Goal: Information Seeking & Learning: Check status

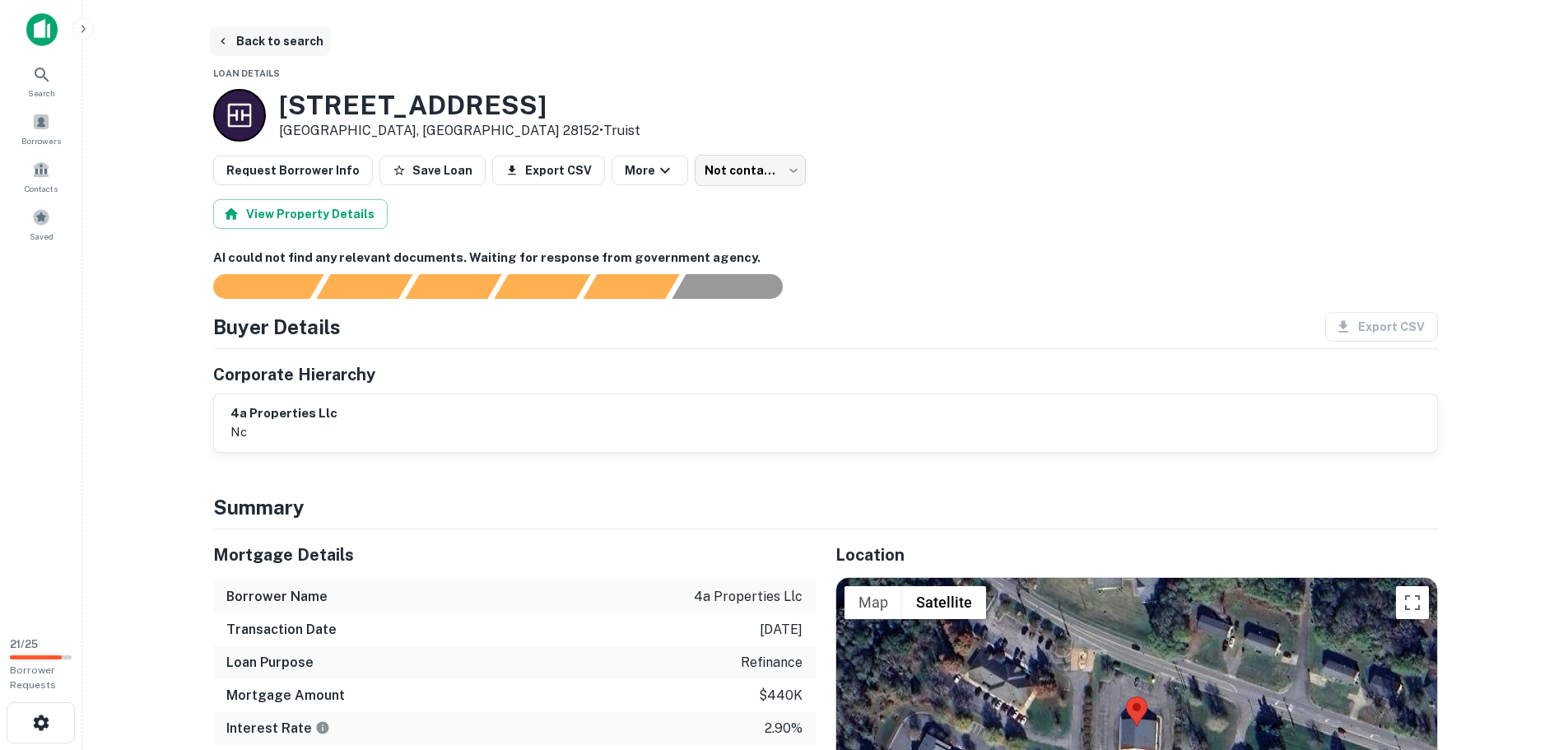
click at [254, 43] on button "Back to search" at bounding box center [270, 41] width 120 height 29
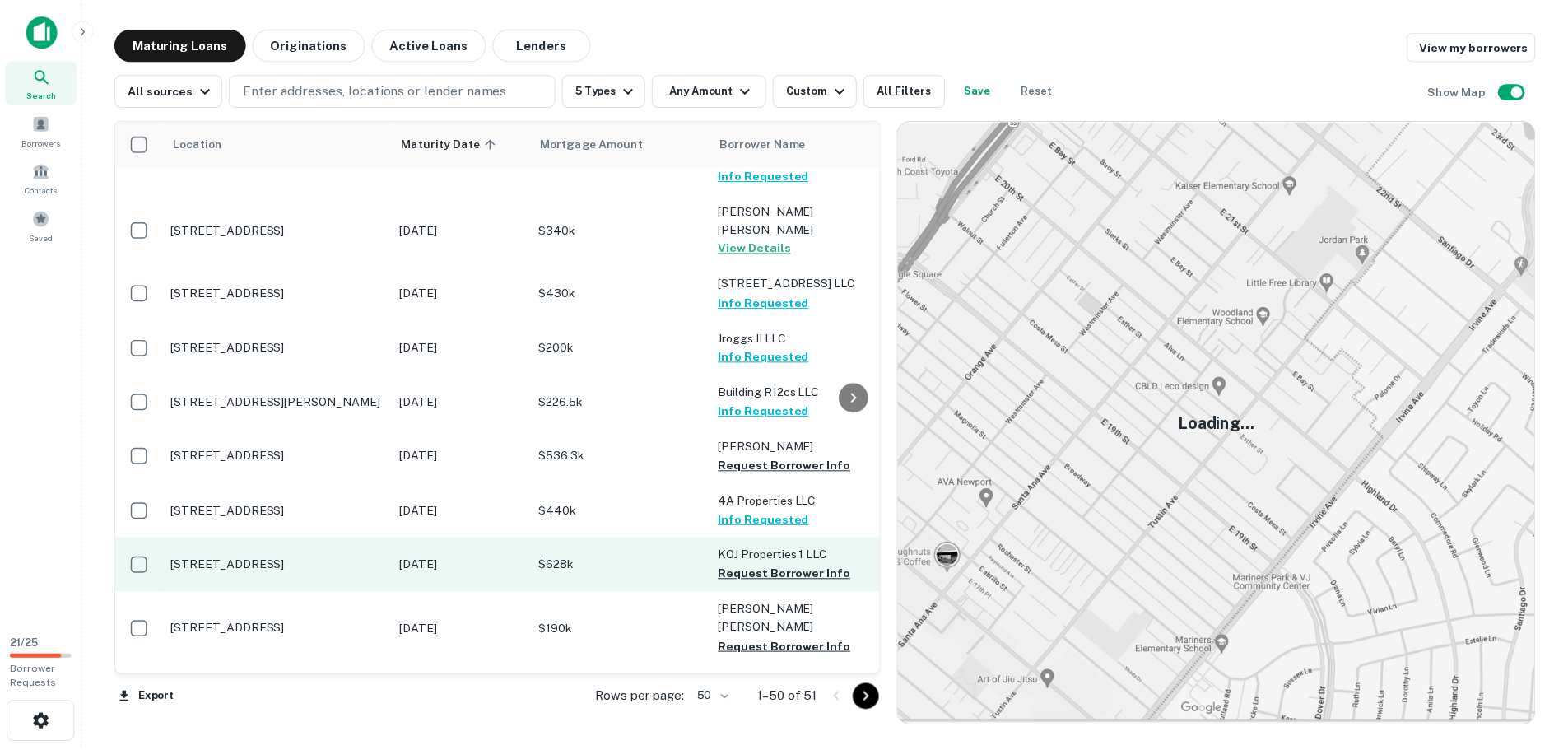
scroll to position [411, 0]
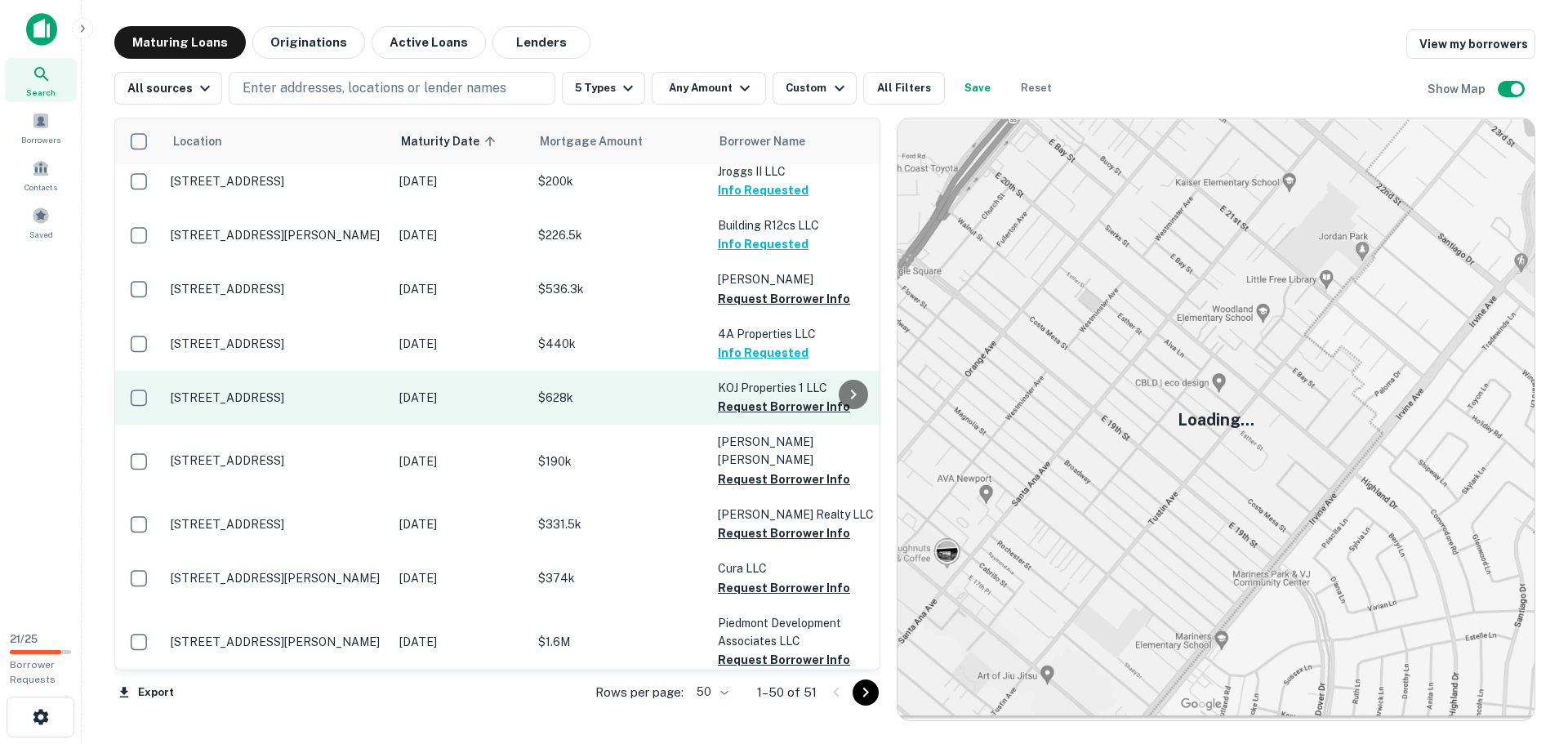
click at [383, 371] on td "[STREET_ADDRESS]" at bounding box center [276, 397] width 229 height 54
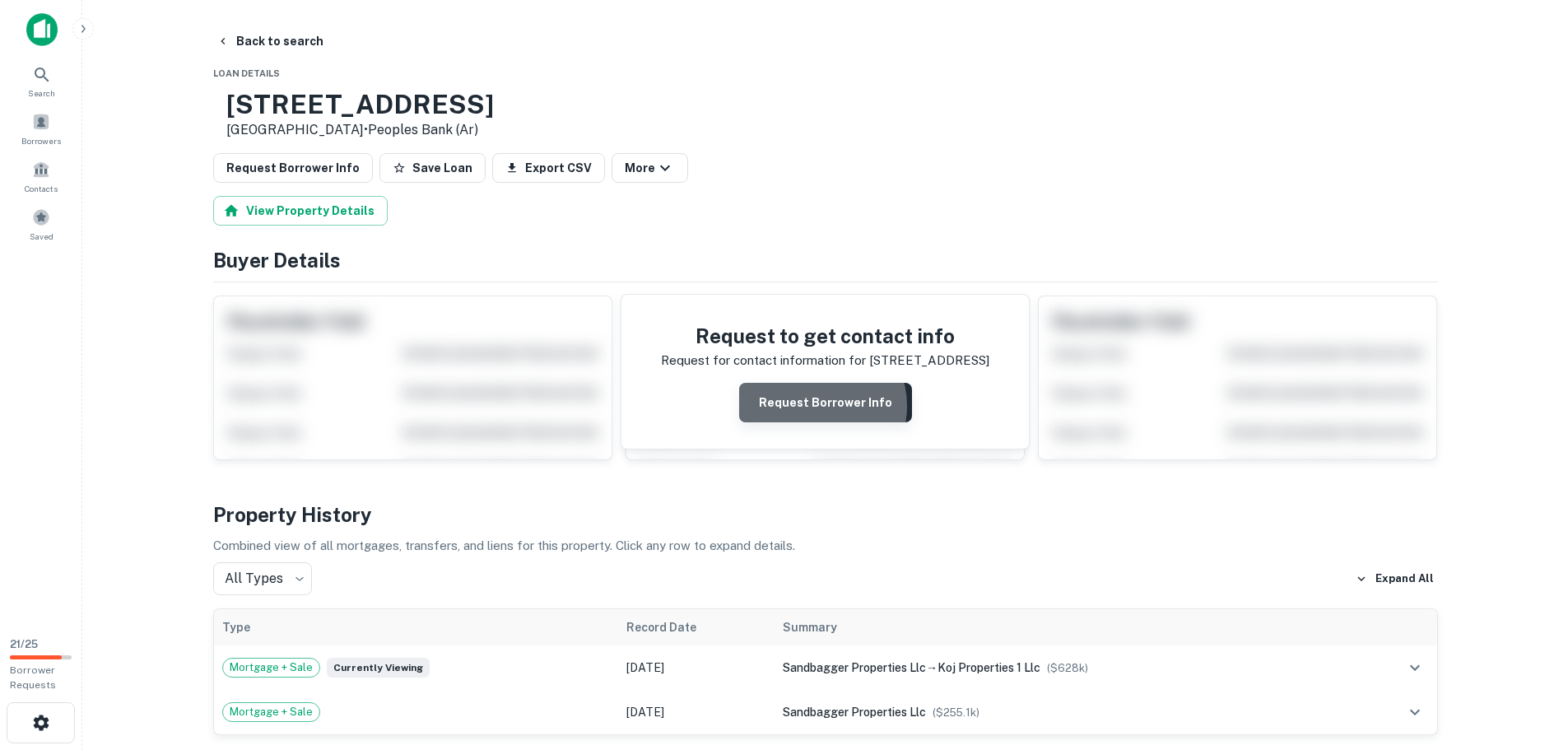
click at [822, 406] on button "Request Borrower Info" at bounding box center [825, 402] width 173 height 39
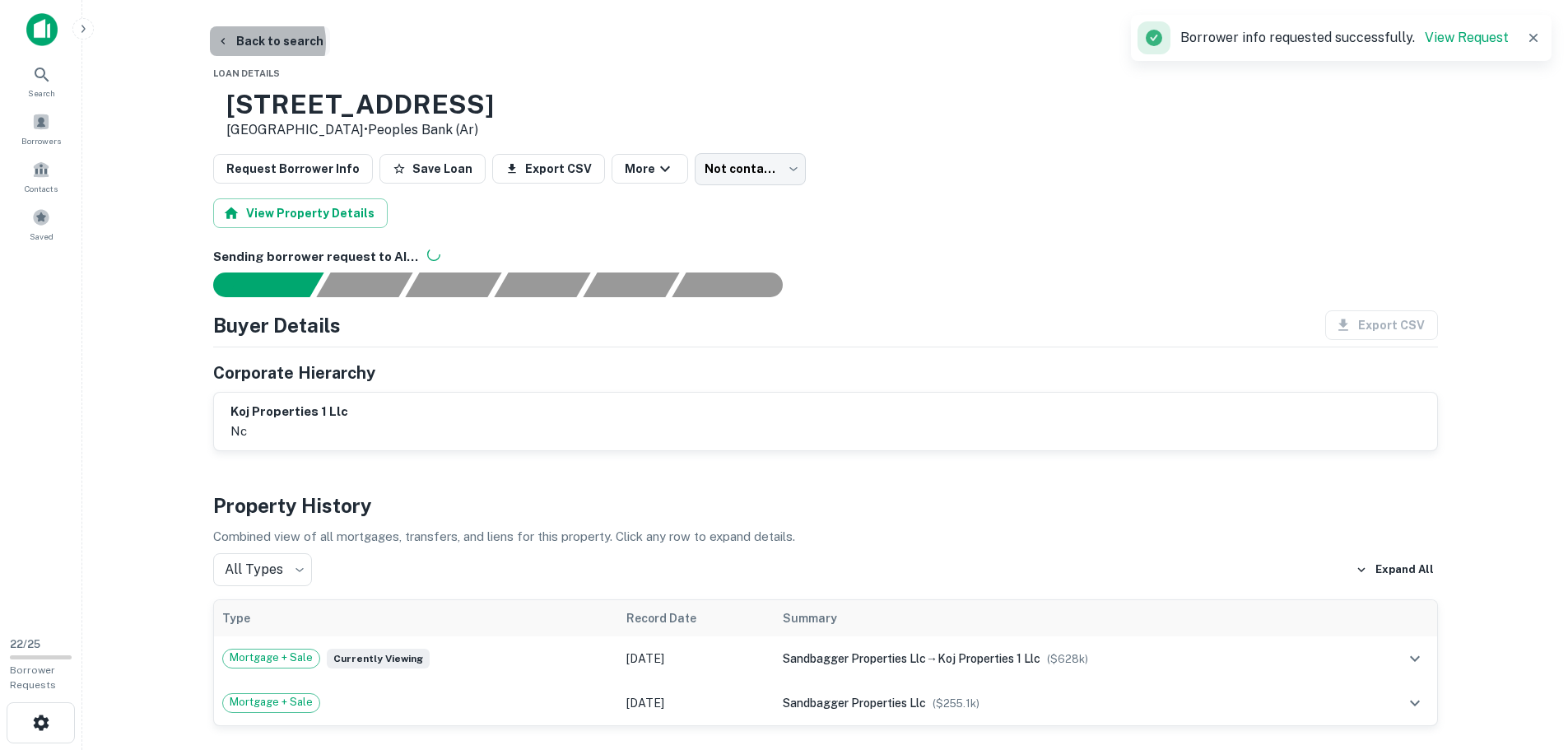
click at [255, 43] on button "Back to search" at bounding box center [270, 41] width 120 height 29
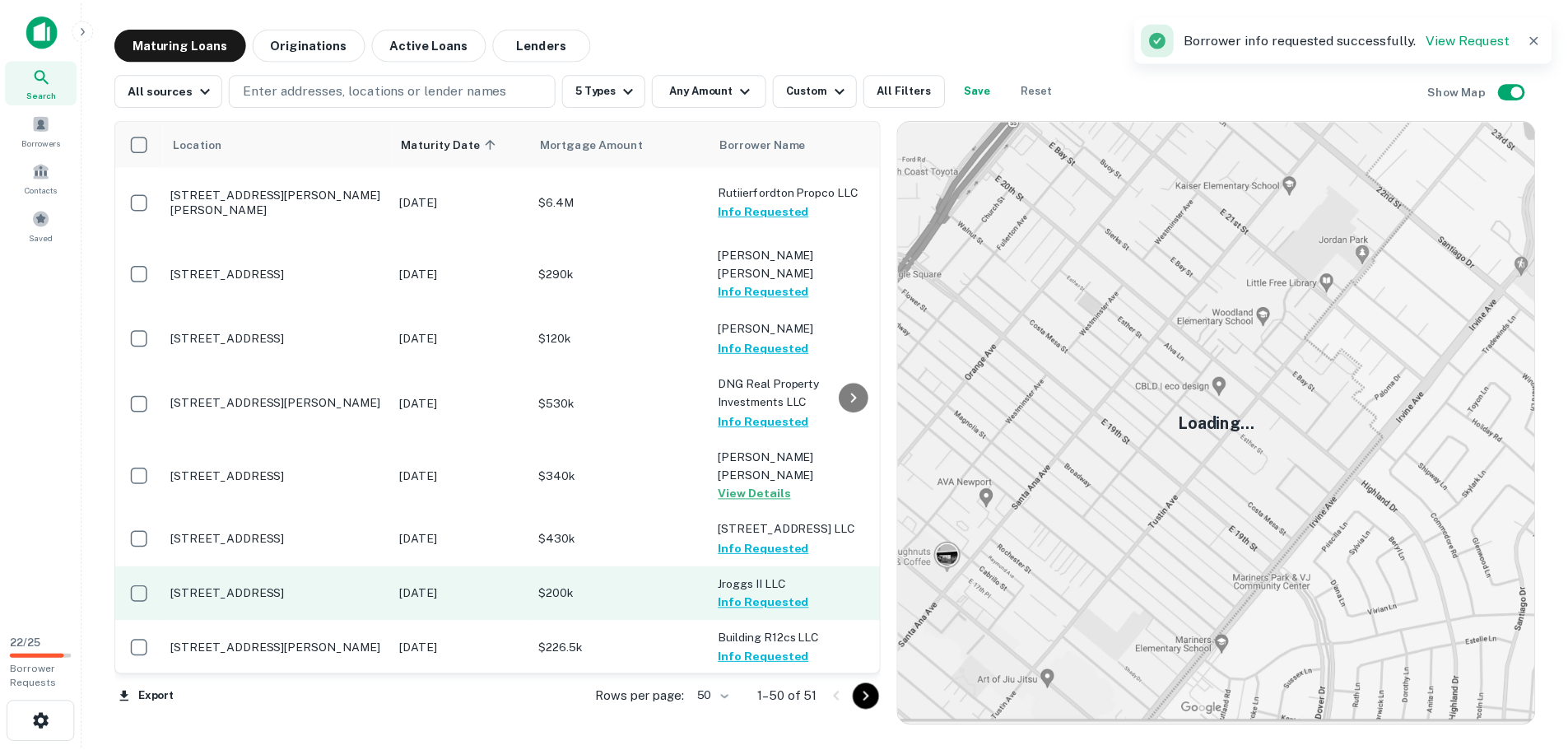
scroll to position [411, 0]
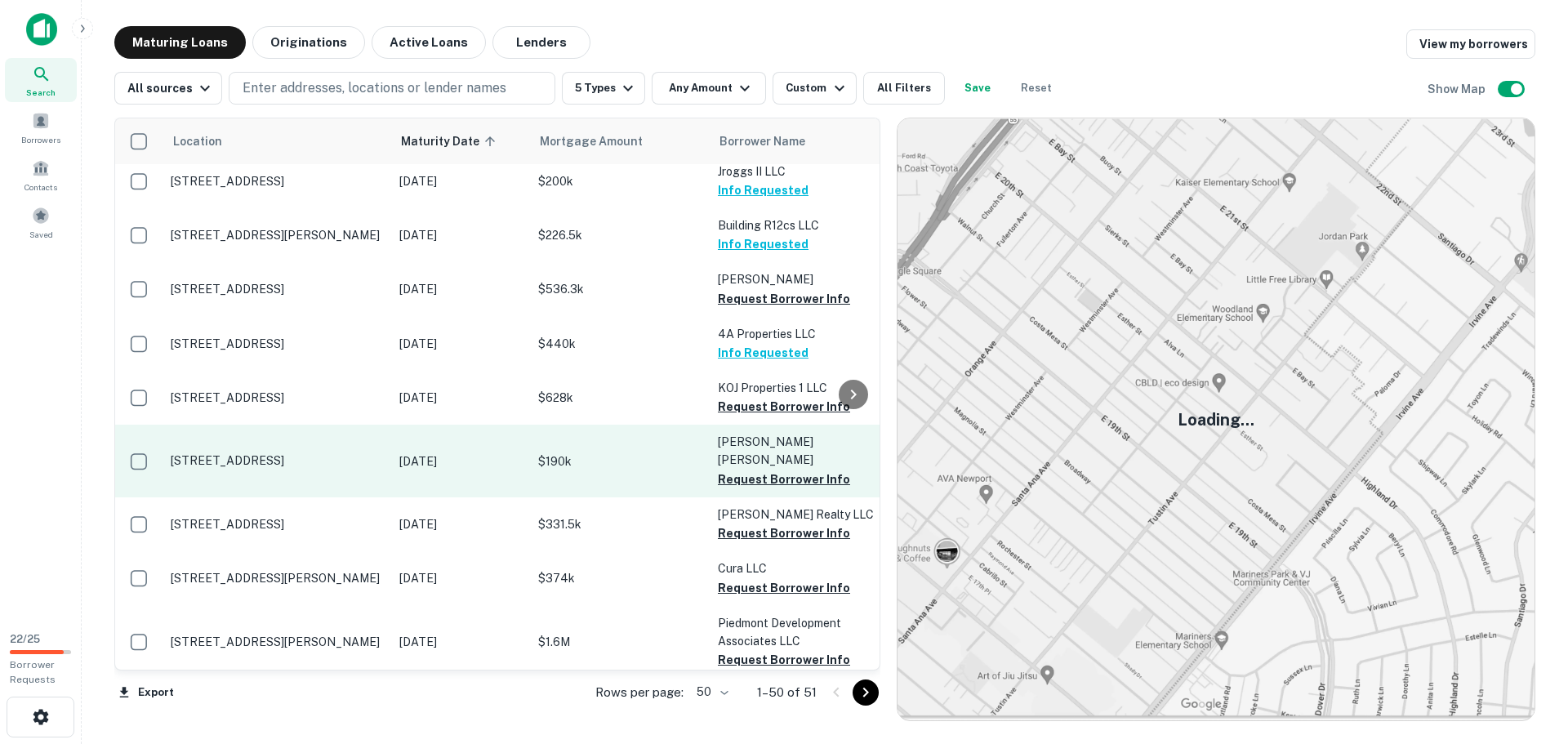
click at [362, 453] on p "106 N Mountain St Cherryville, NC 28021" at bounding box center [276, 460] width 212 height 15
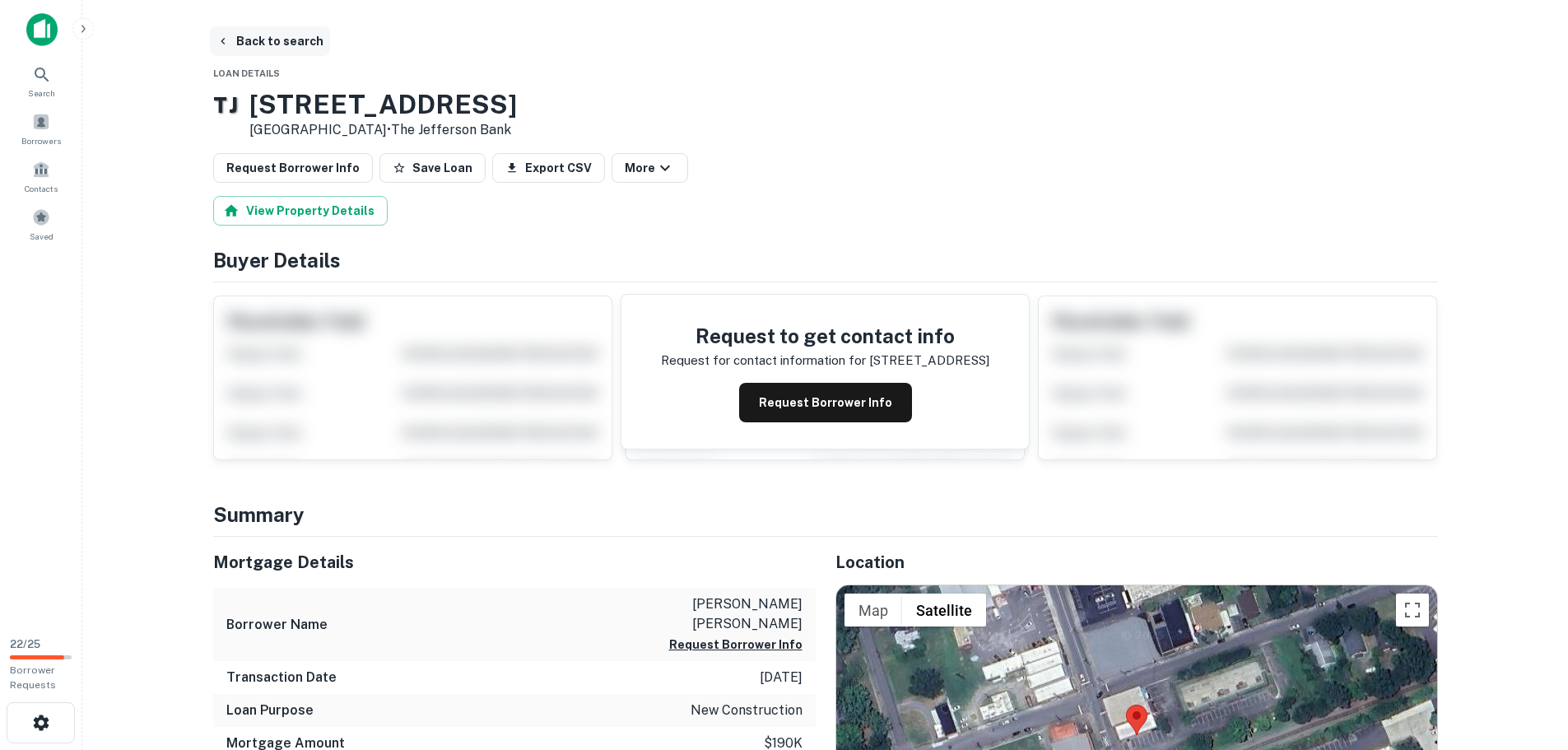
click at [281, 41] on button "Back to search" at bounding box center [270, 41] width 120 height 29
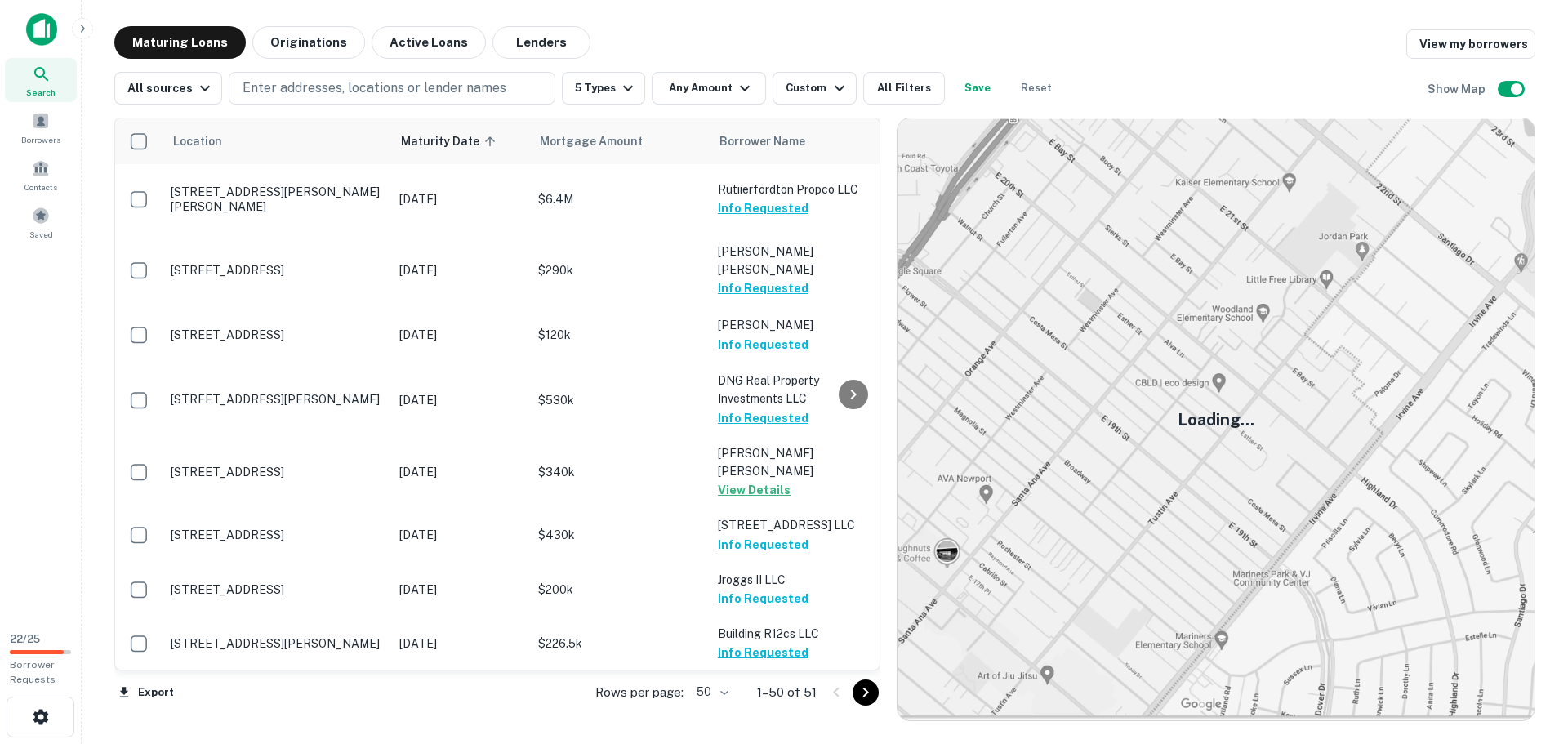
scroll to position [408, 0]
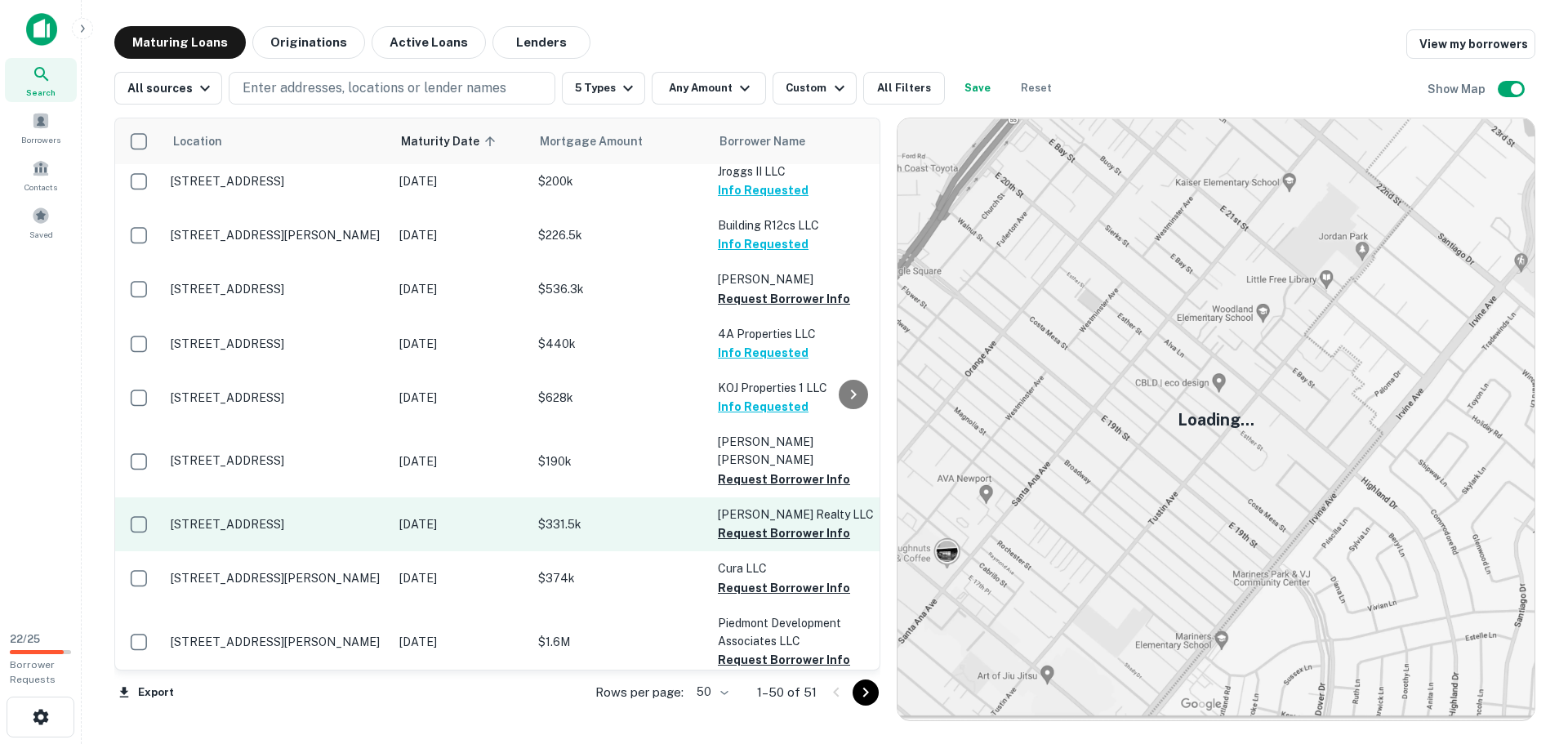
click at [378, 516] on p "2061 15th Avenue Pl Se Hickory, NC 28602" at bounding box center [276, 523] width 212 height 15
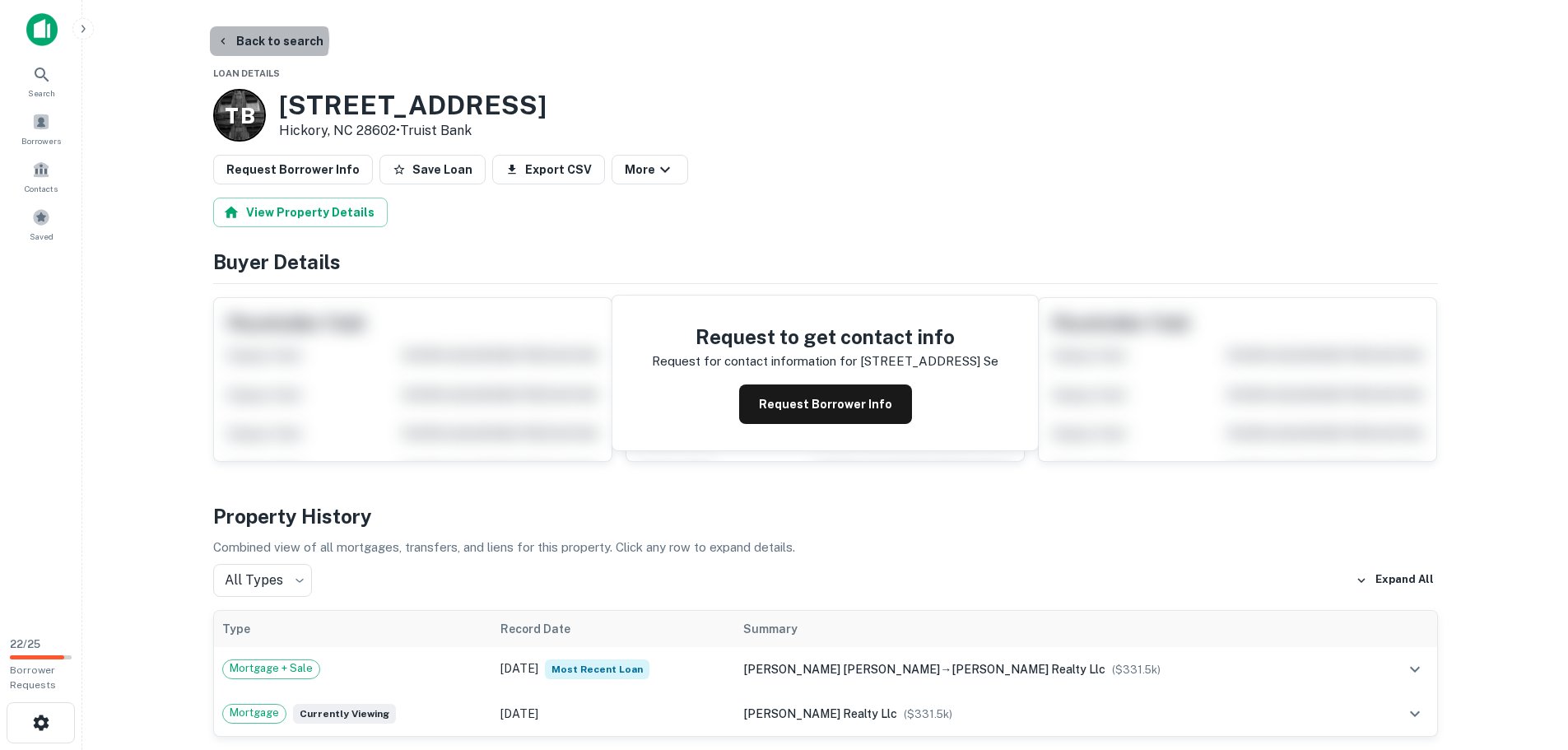
click at [268, 39] on button "Back to search" at bounding box center [270, 41] width 120 height 29
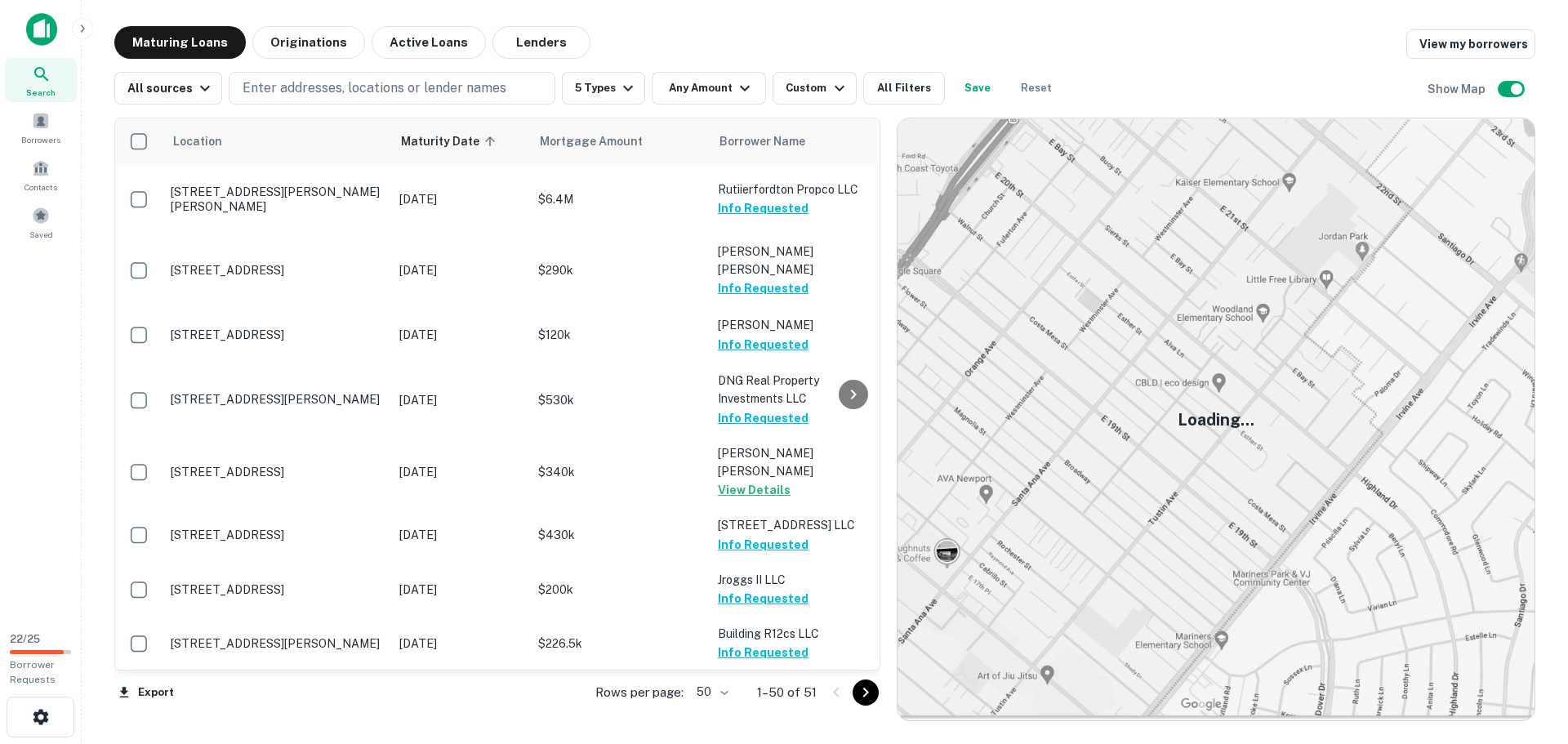
scroll to position [408, 0]
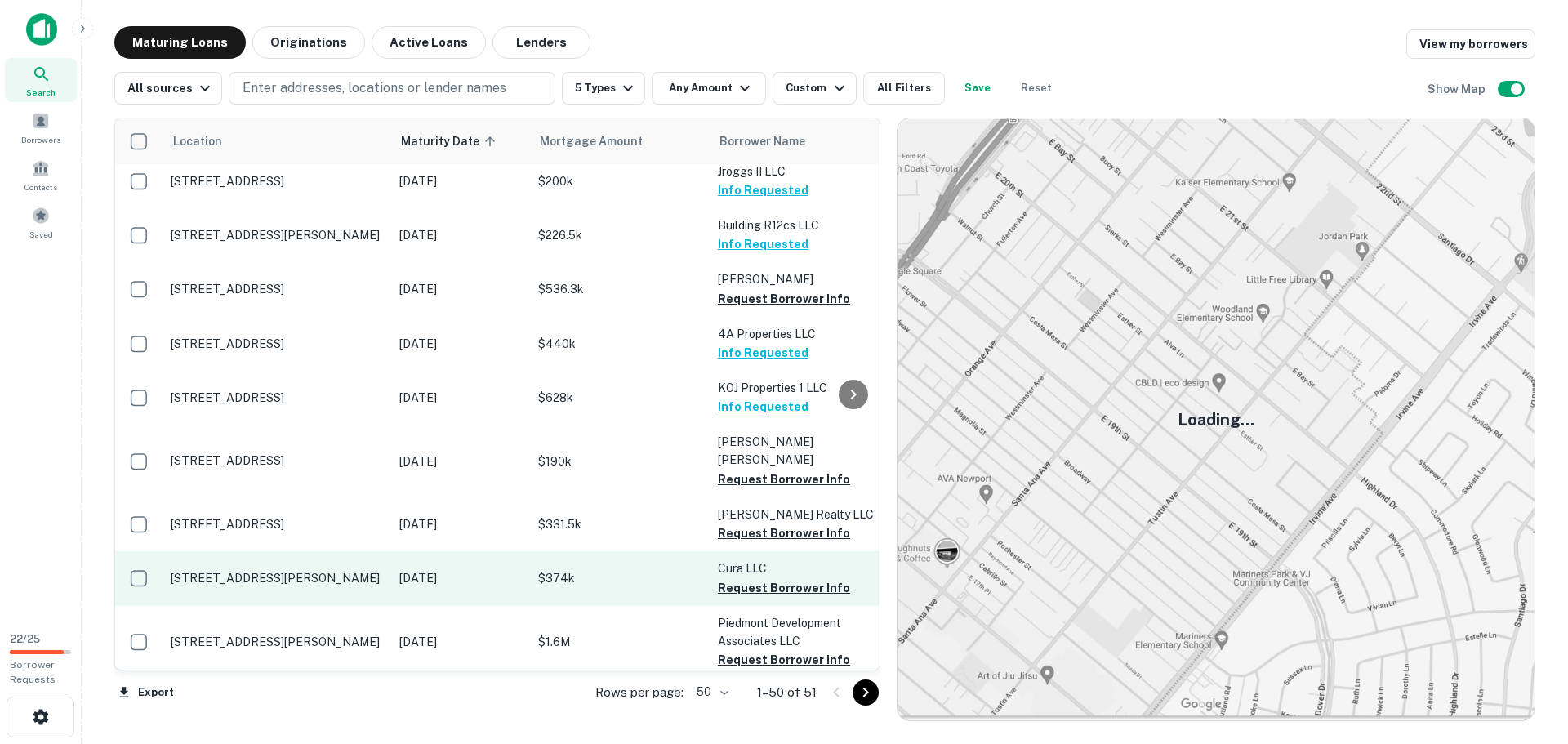
click at [359, 570] on p "72 Grace Est Marion, NC 28752" at bounding box center [276, 577] width 212 height 15
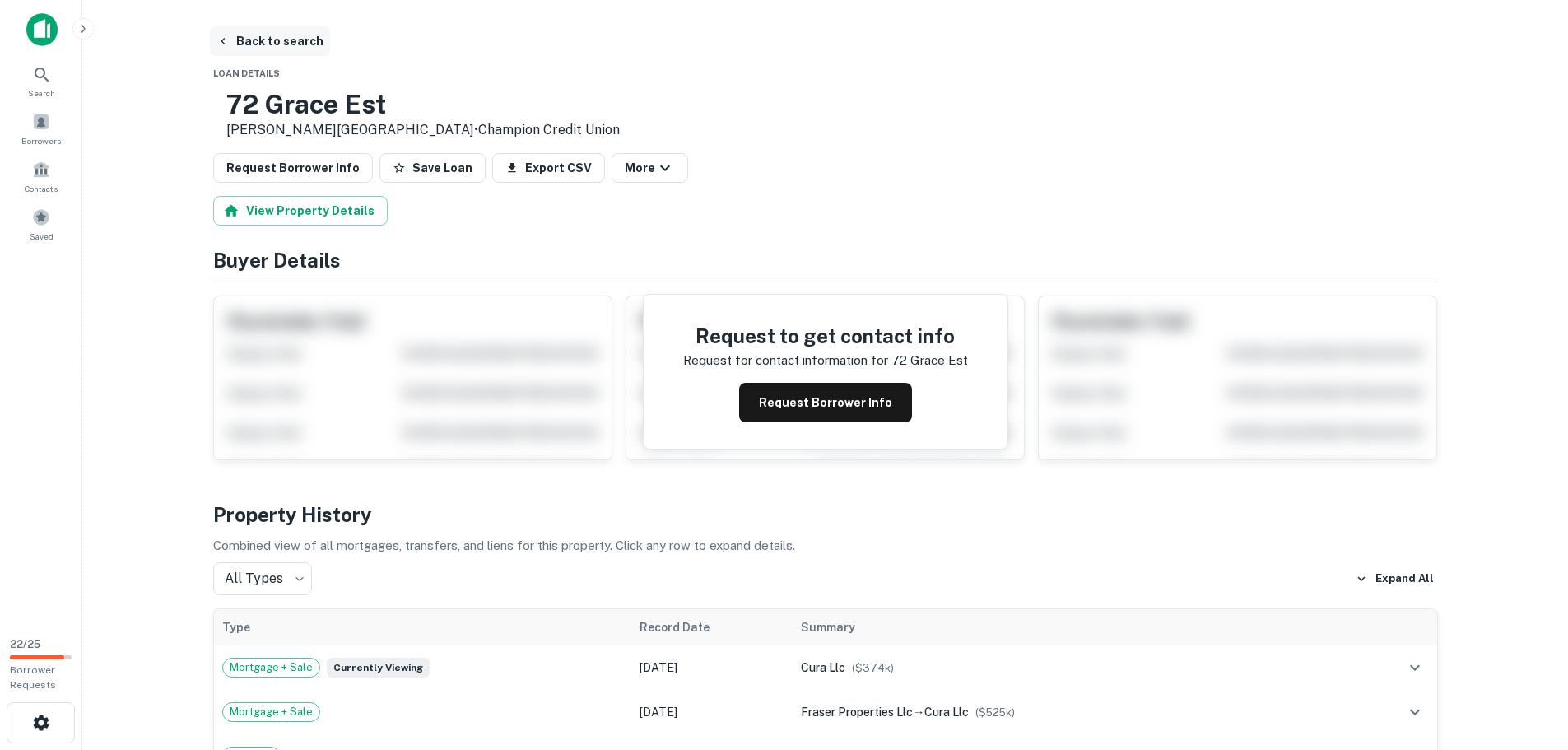
click at [272, 39] on button "Back to search" at bounding box center [270, 41] width 120 height 29
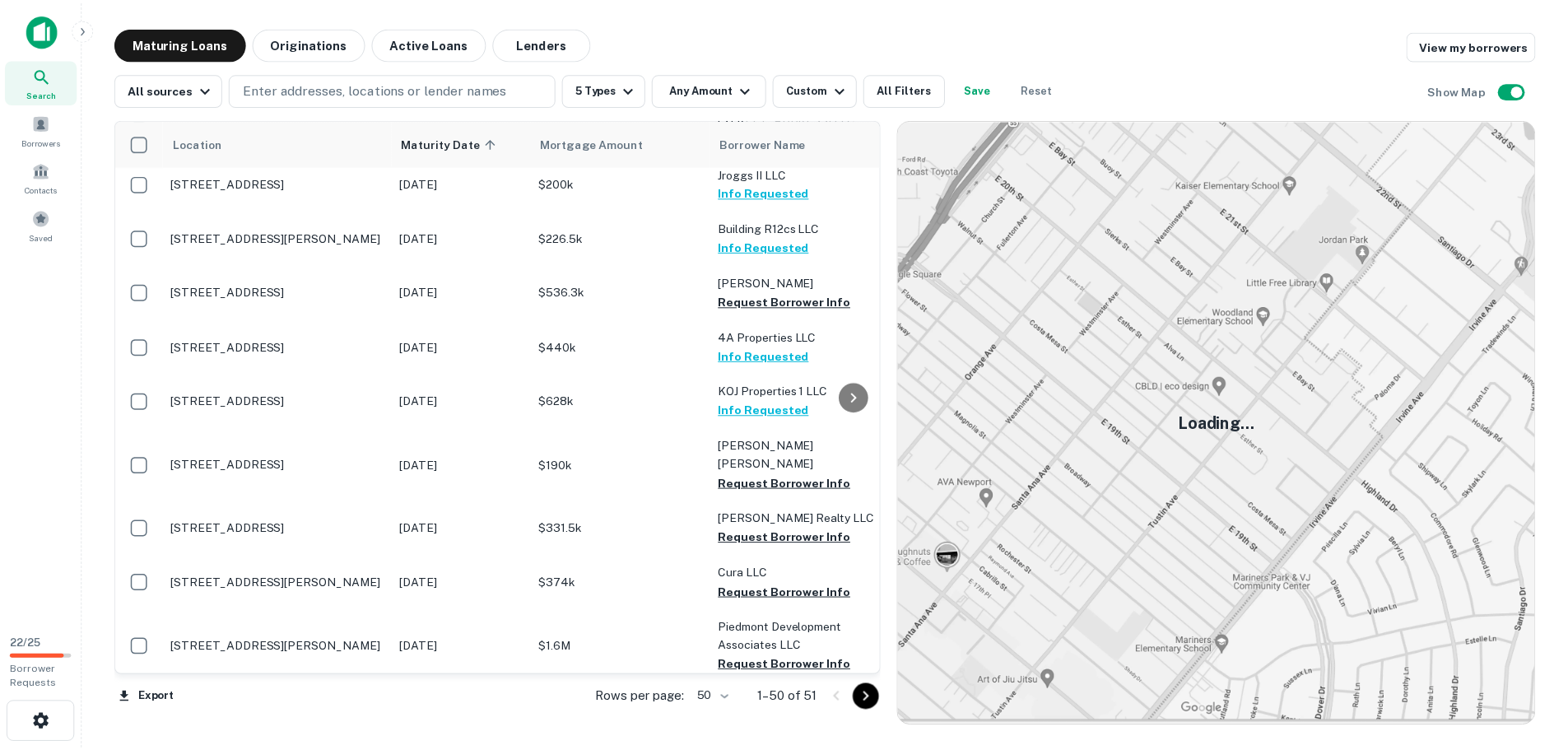
scroll to position [494, 0]
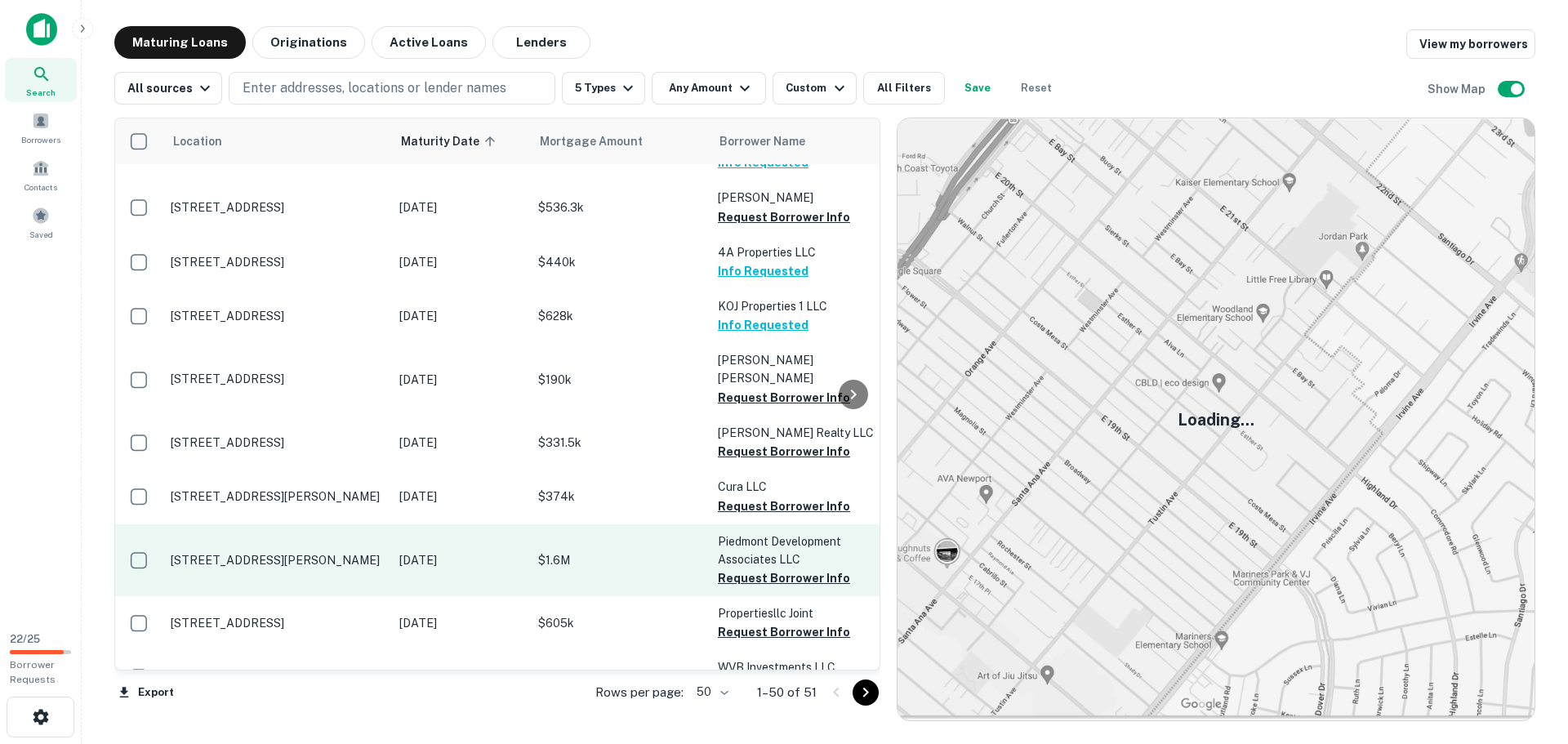
click at [382, 552] on p "[STREET_ADDRESS][PERSON_NAME]" at bounding box center [276, 560] width 212 height 15
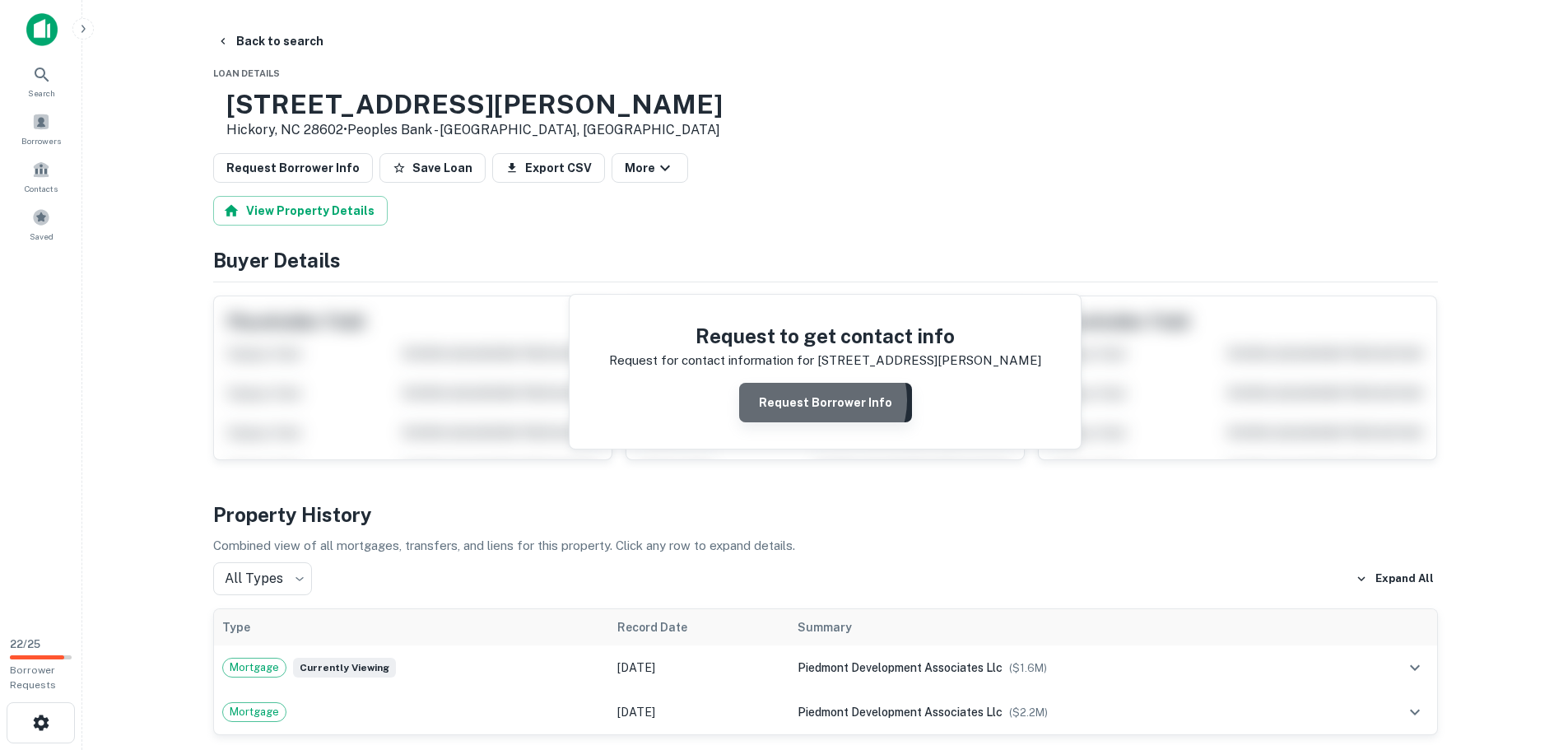
click at [823, 399] on button "Request Borrower Info" at bounding box center [825, 402] width 173 height 39
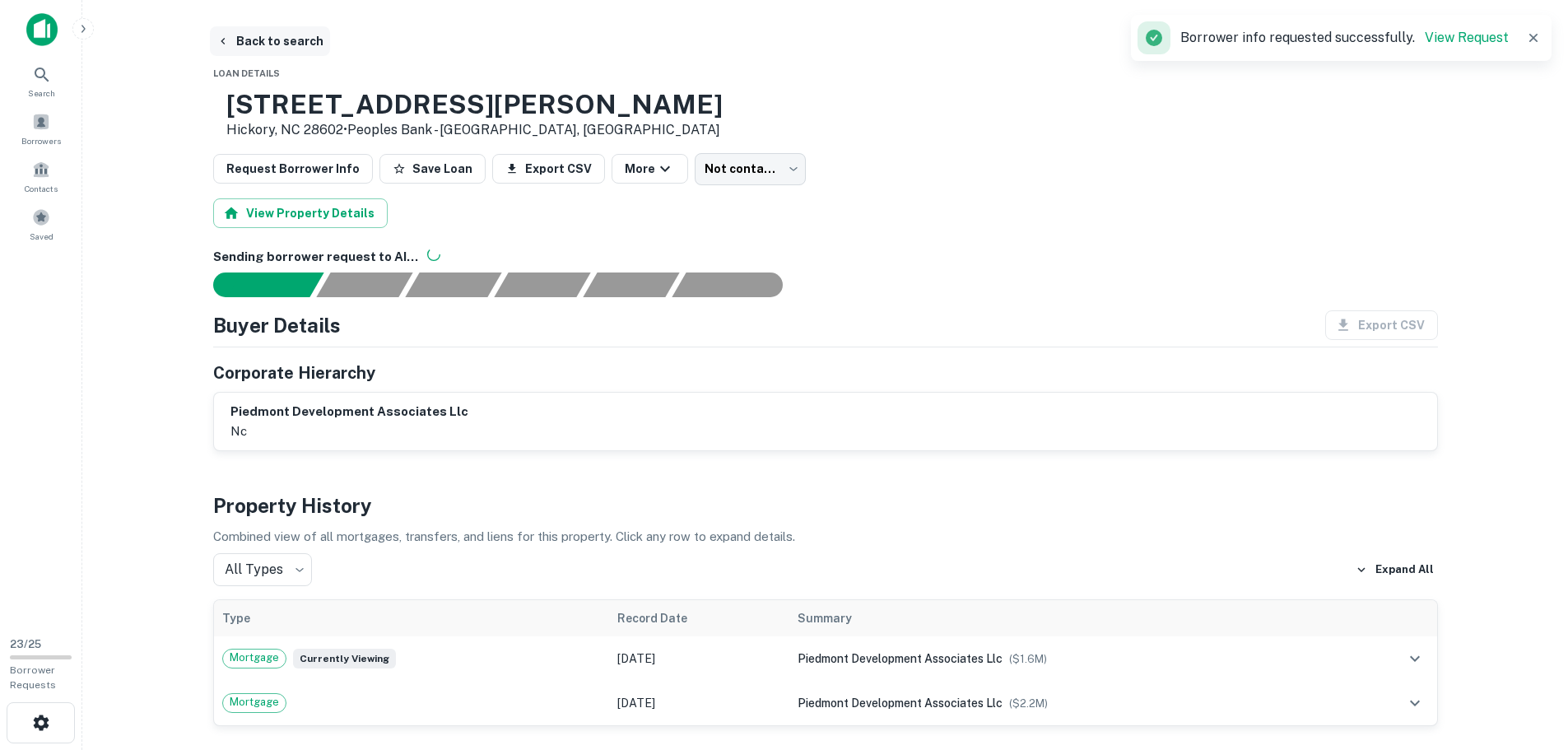
click at [248, 41] on button "Back to search" at bounding box center [270, 41] width 120 height 29
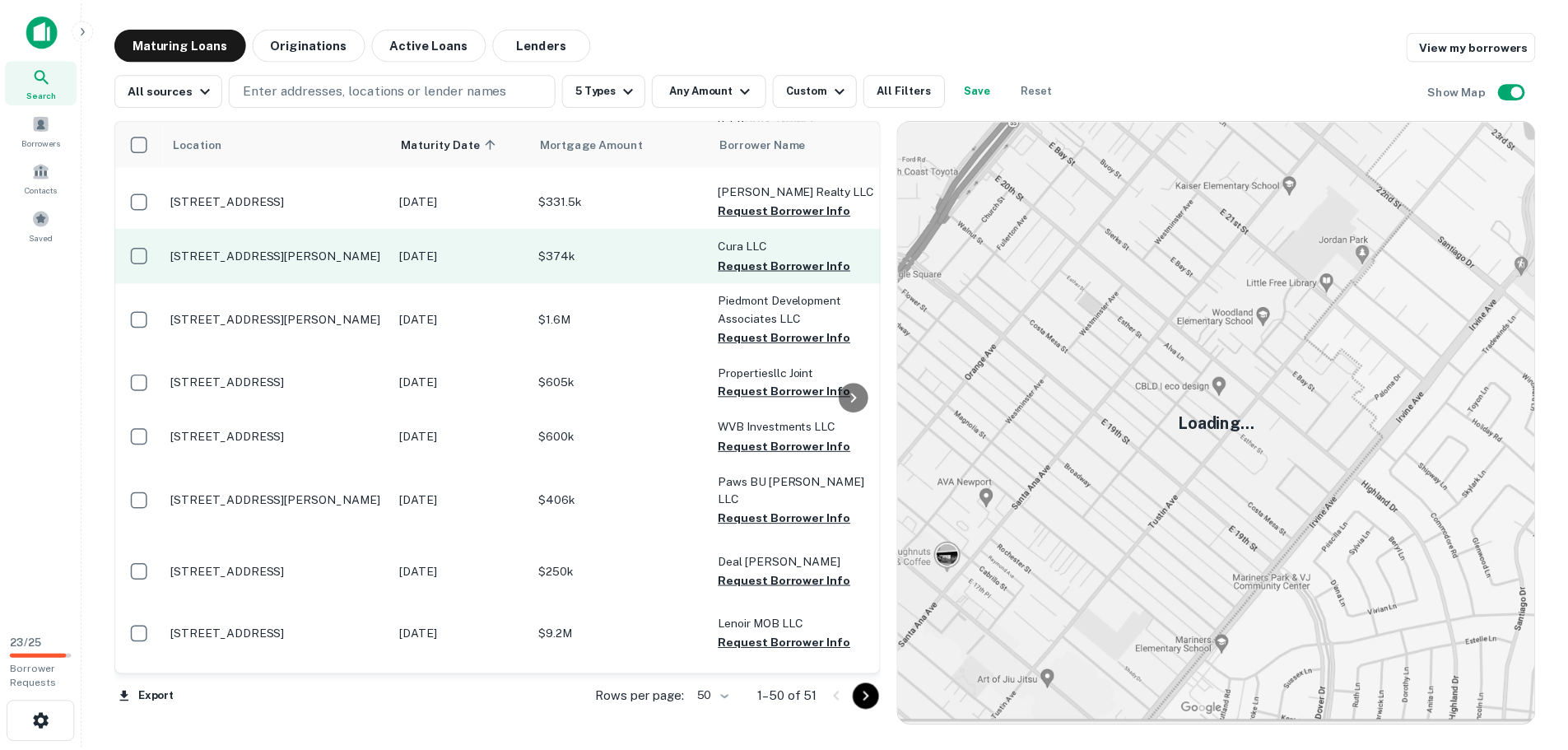
scroll to position [740, 0]
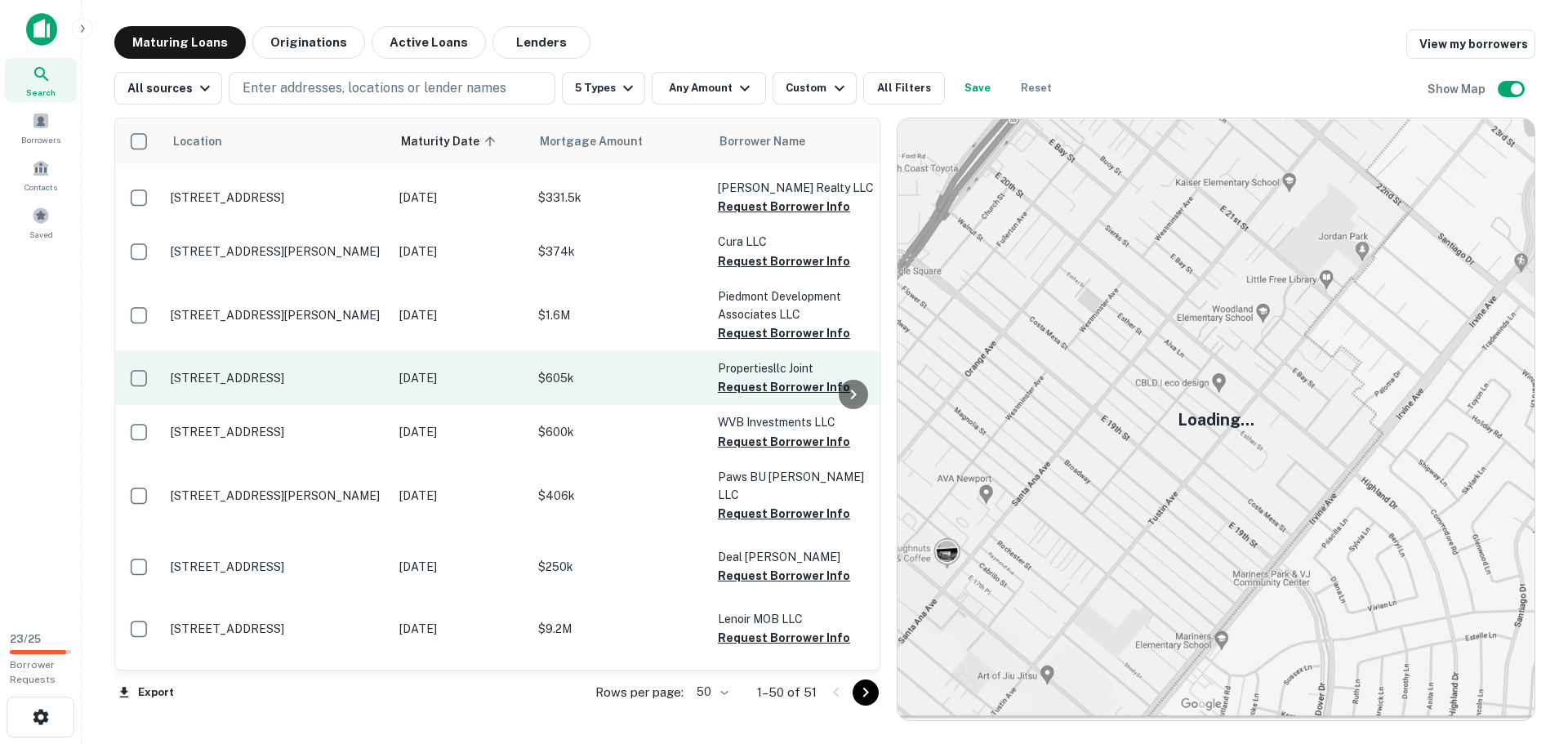
click at [373, 371] on p "[STREET_ADDRESS]" at bounding box center [276, 378] width 212 height 15
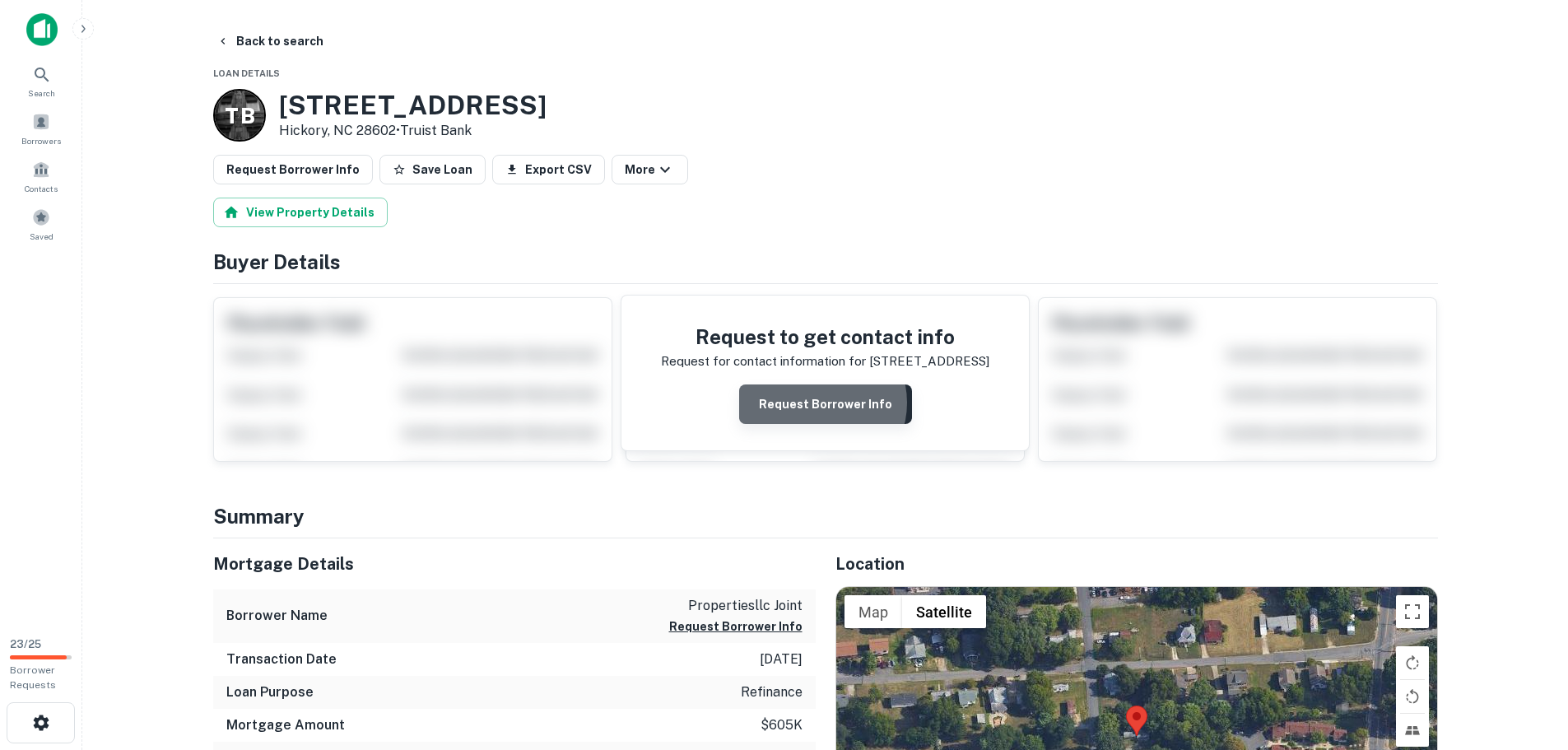
click at [818, 401] on button "Request Borrower Info" at bounding box center [825, 404] width 173 height 39
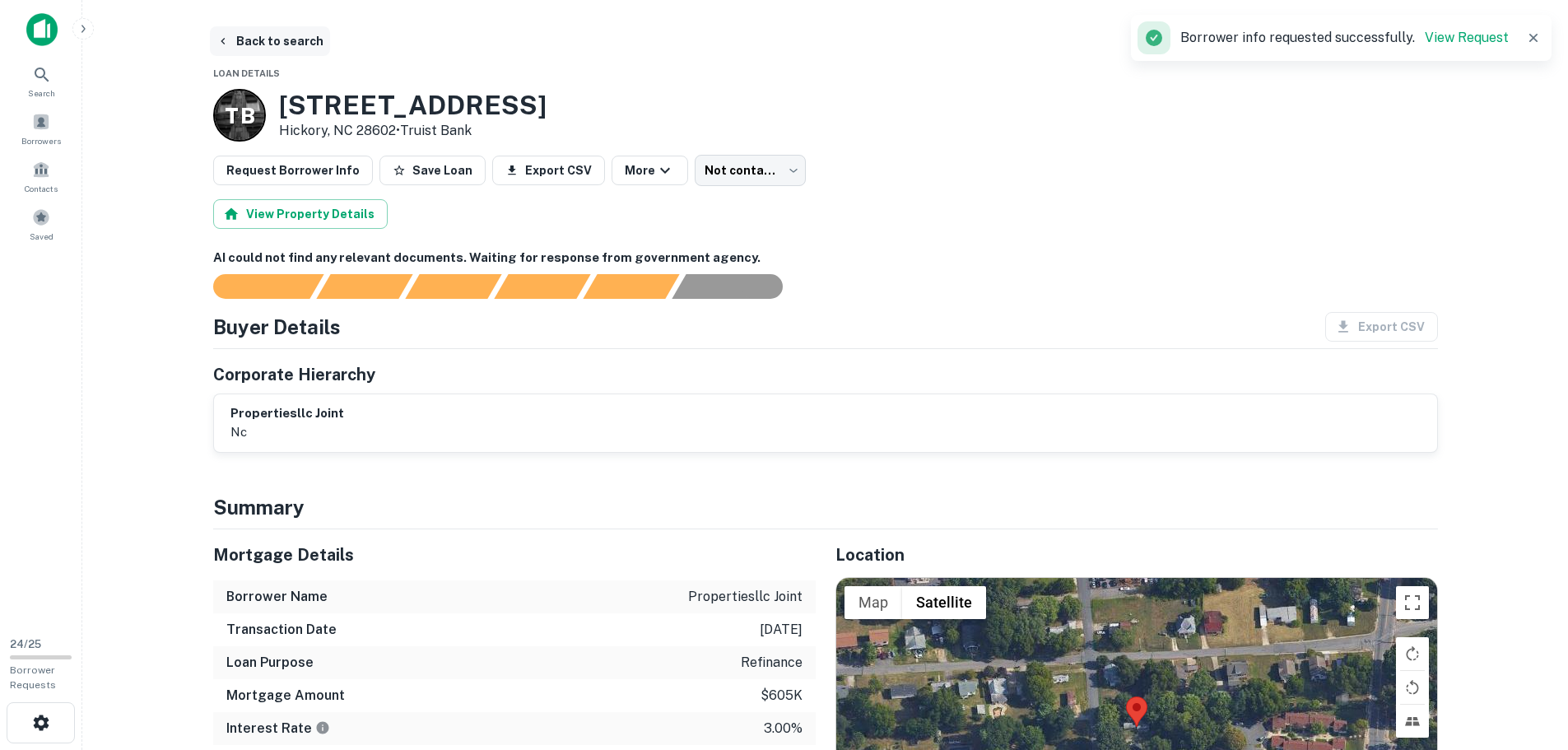
click at [252, 42] on button "Back to search" at bounding box center [270, 41] width 120 height 29
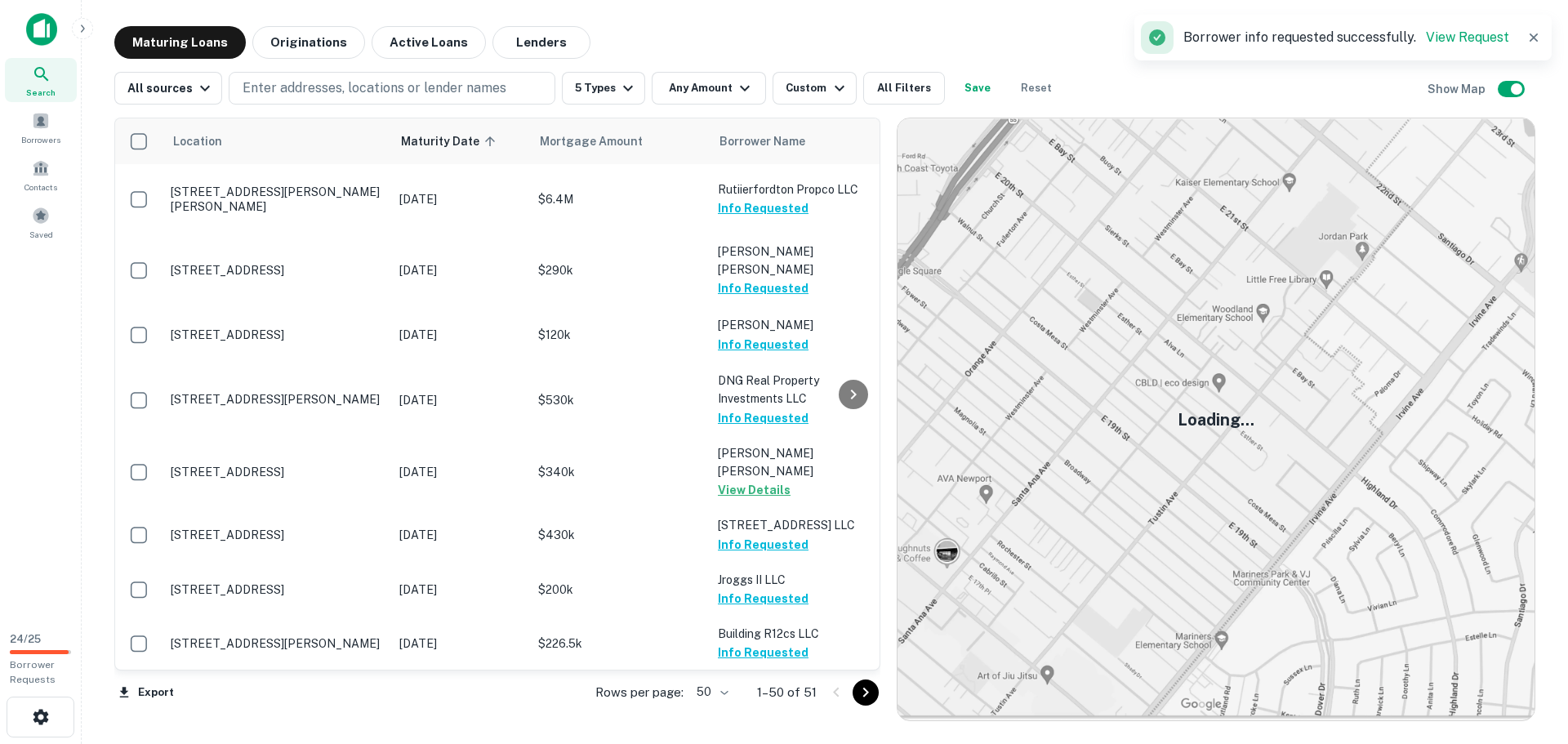
scroll to position [734, 0]
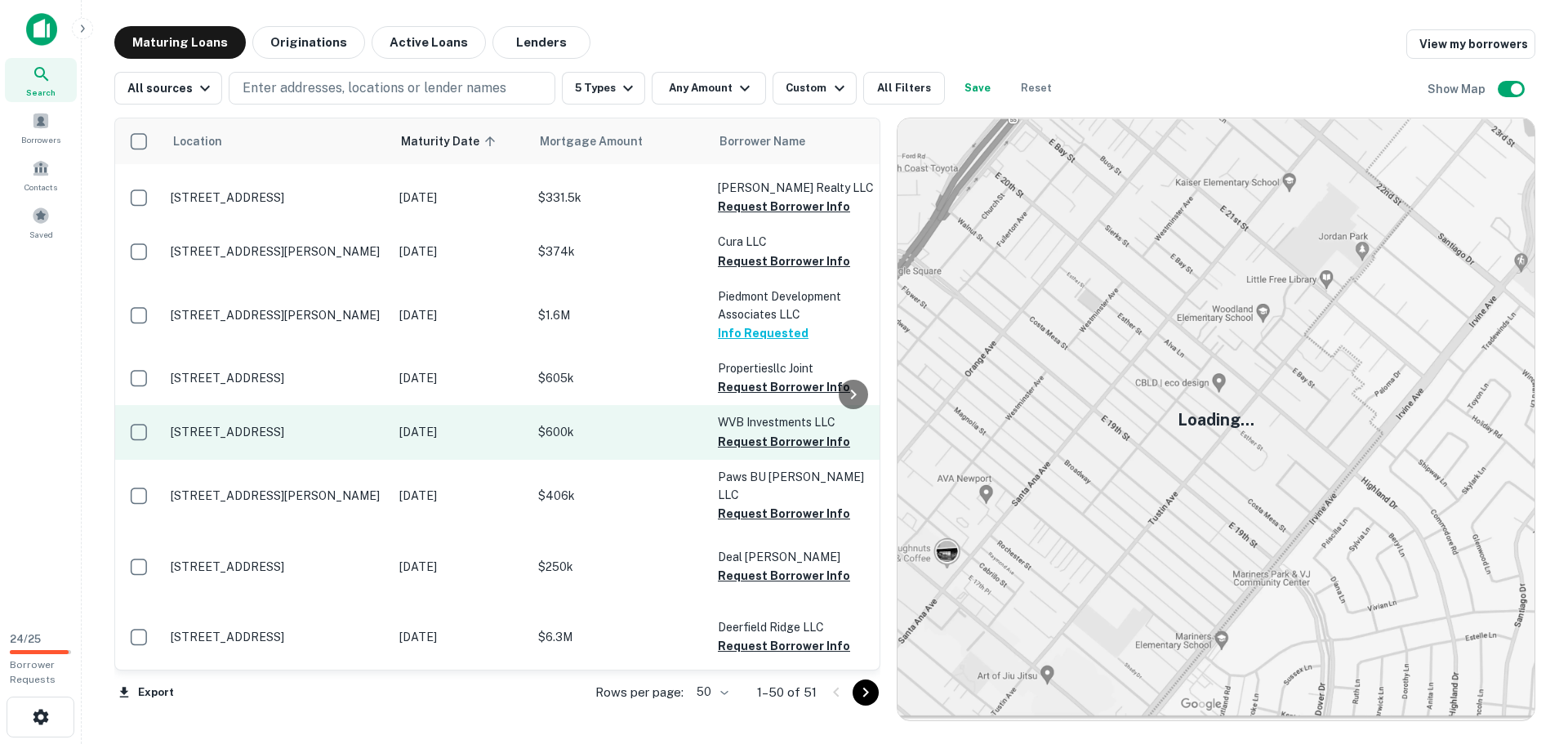
click at [367, 425] on p "232 Birch St Boone, NC 28607" at bounding box center [276, 432] width 212 height 15
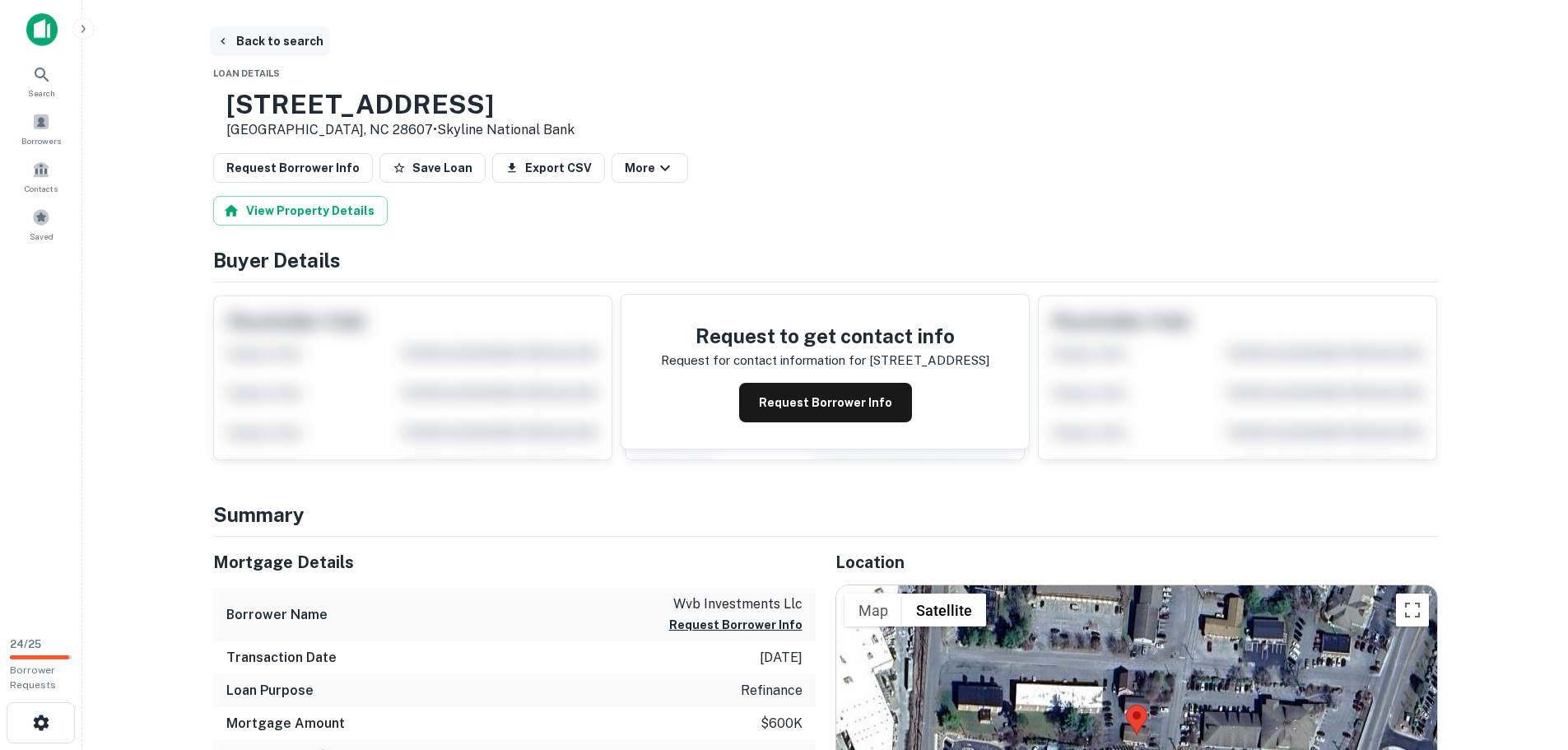
click at [263, 38] on button "Back to search" at bounding box center [270, 41] width 120 height 29
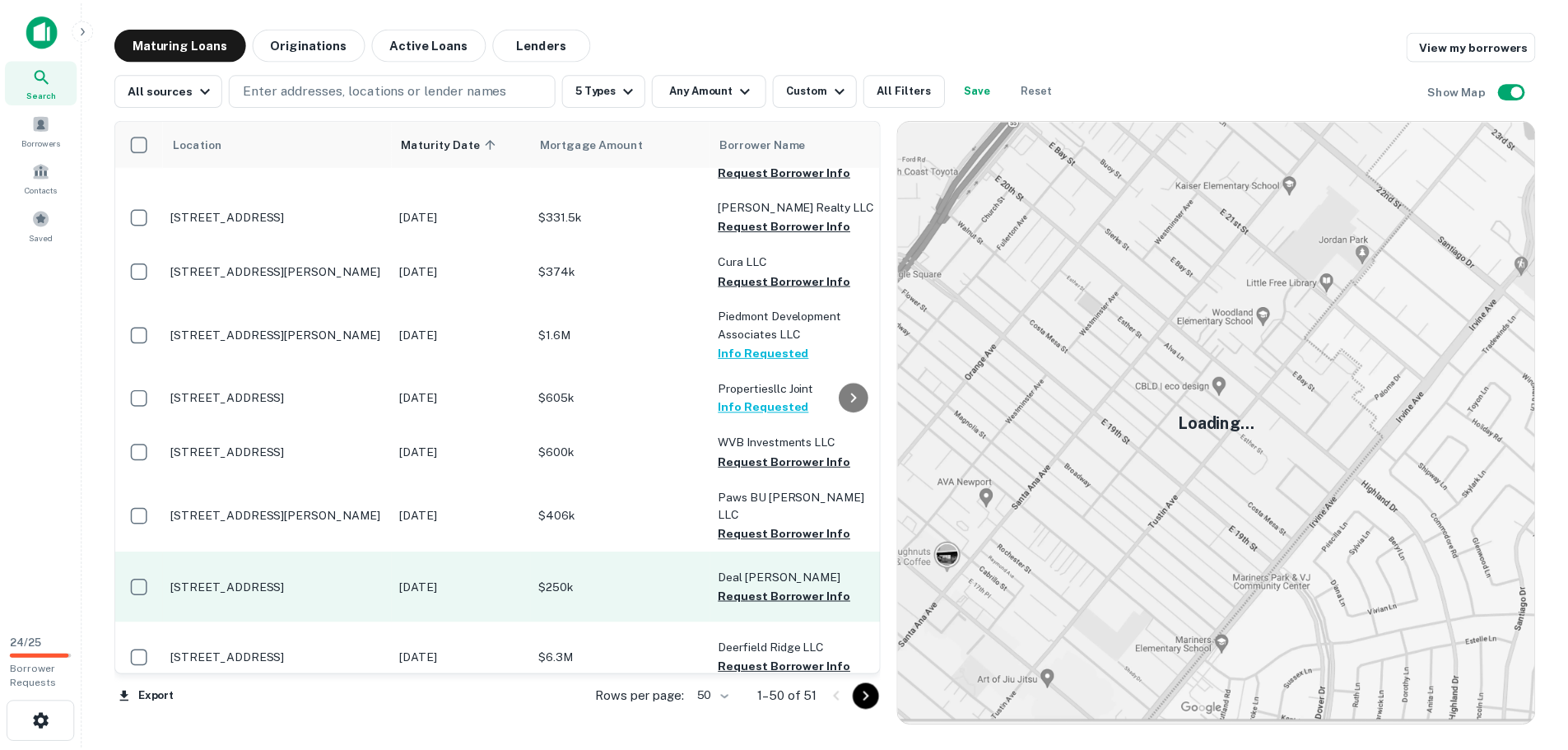
scroll to position [740, 0]
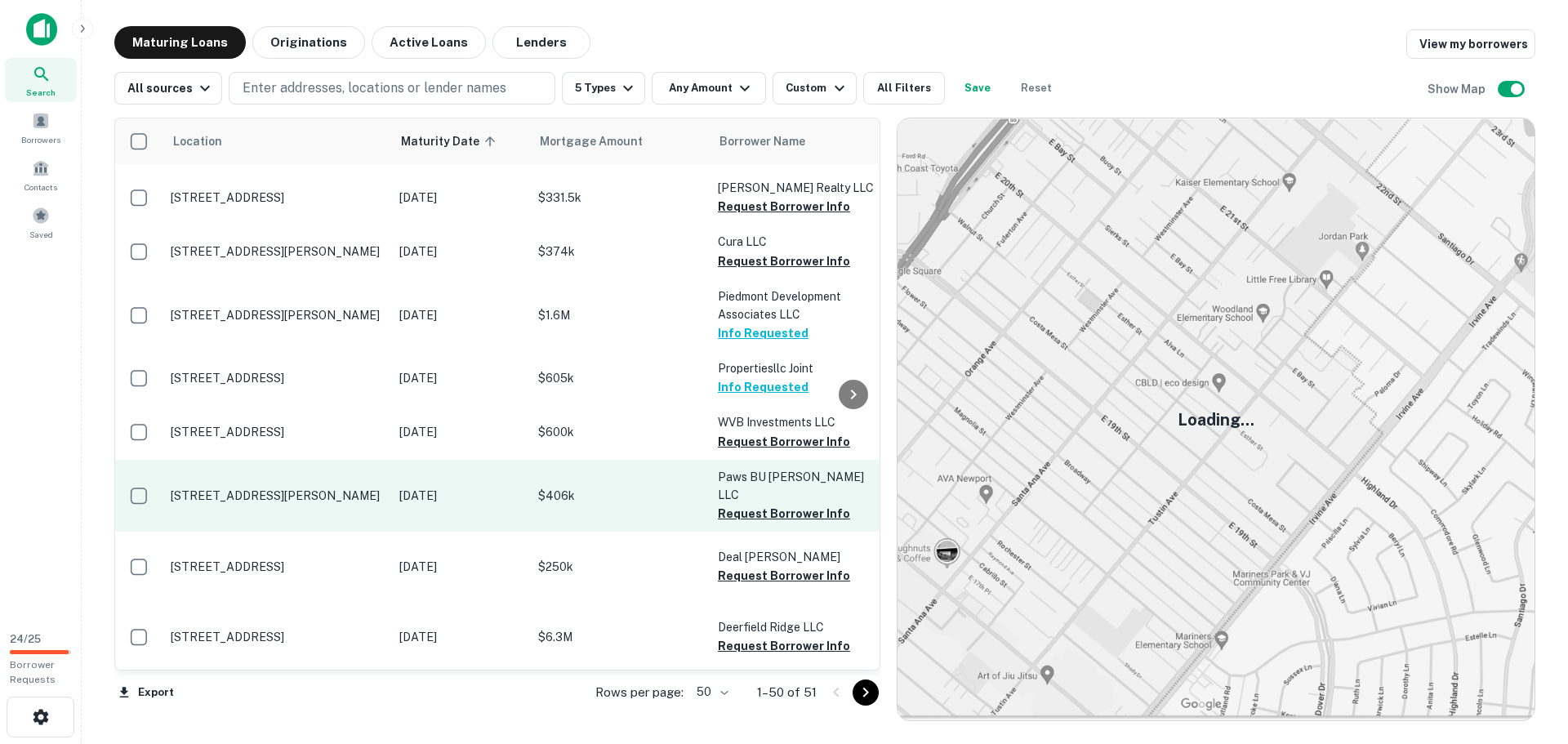
click at [380, 488] on p "[STREET_ADDRESS][PERSON_NAME]" at bounding box center [276, 495] width 212 height 15
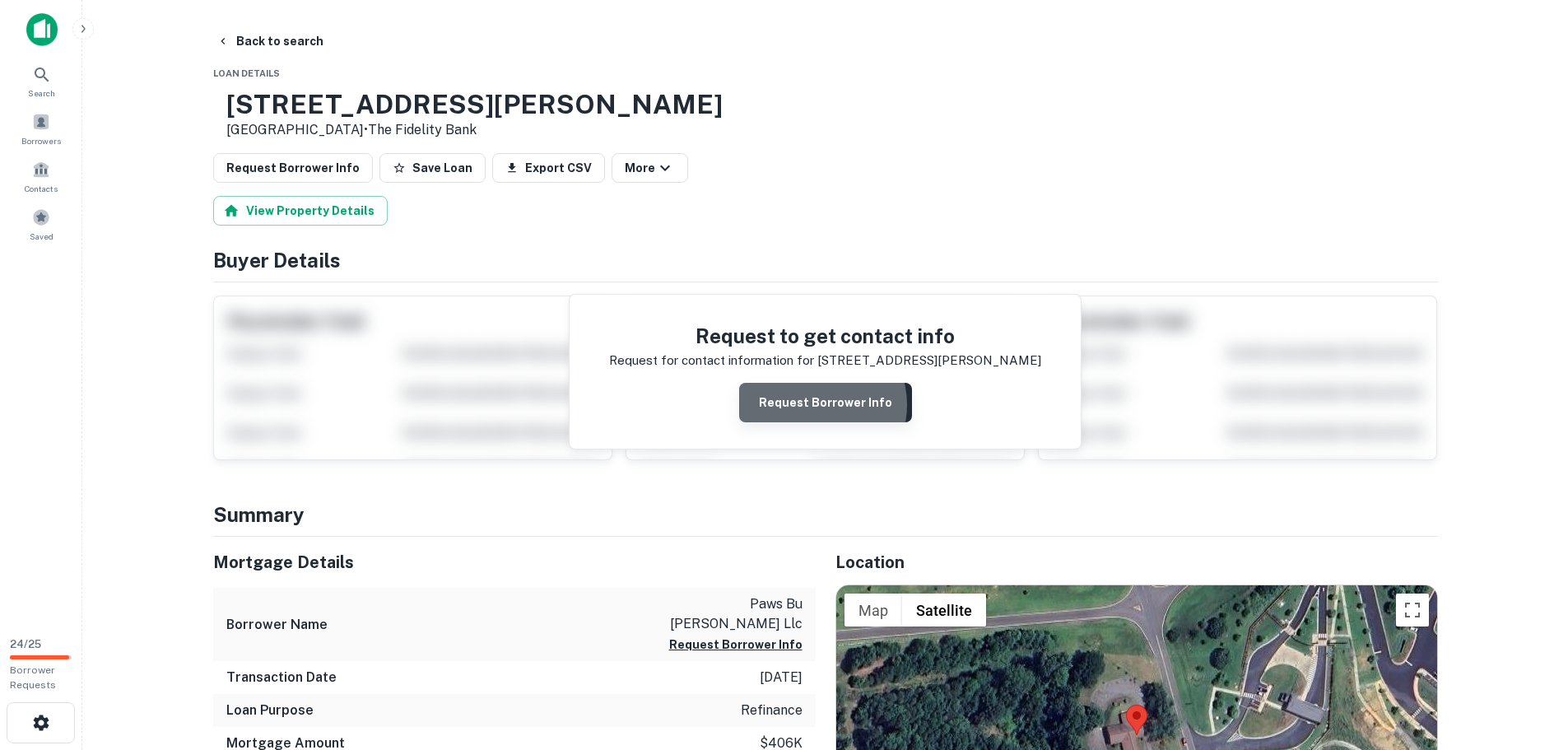
click at [819, 405] on button "Request Borrower Info" at bounding box center [825, 402] width 173 height 39
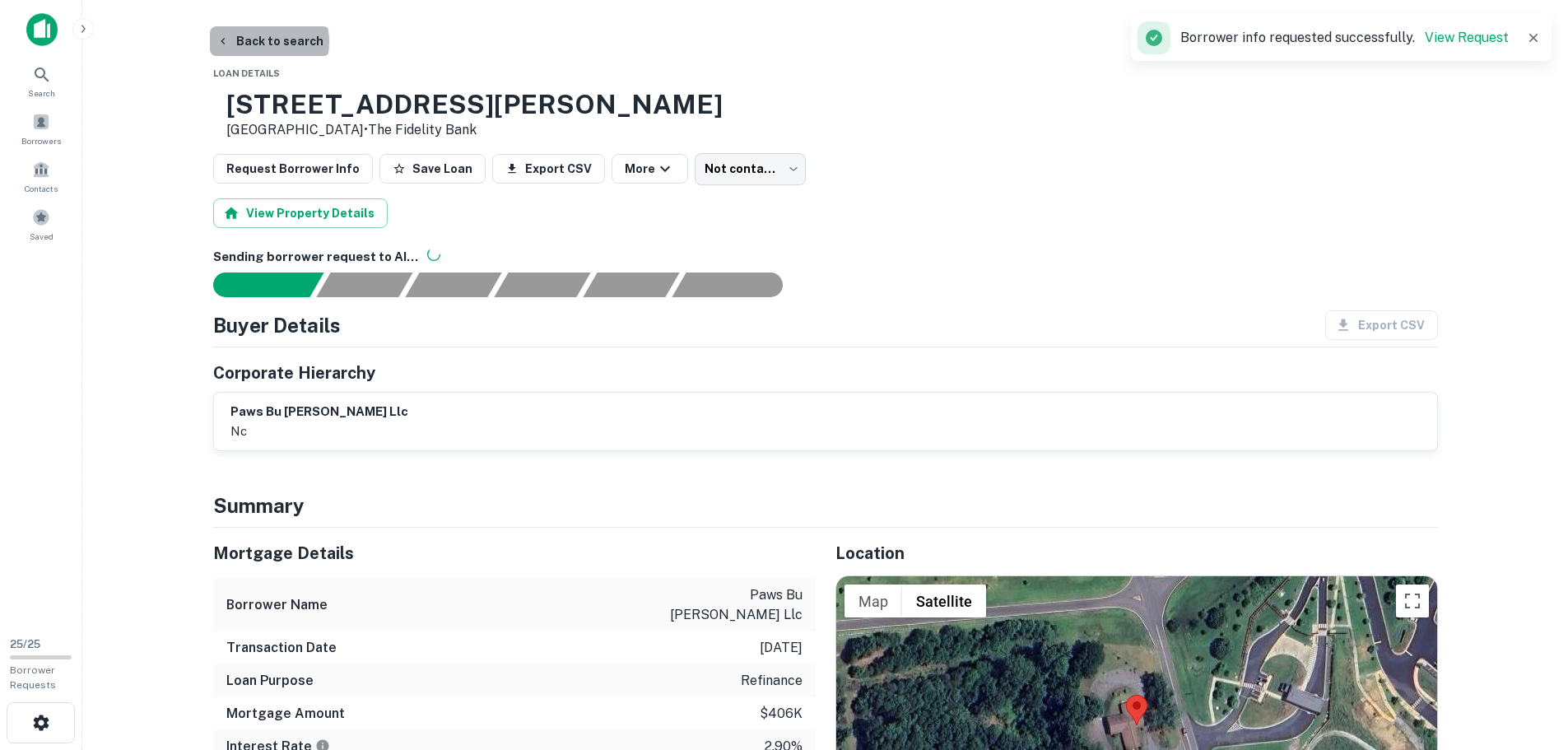
click at [268, 42] on button "Back to search" at bounding box center [270, 41] width 120 height 29
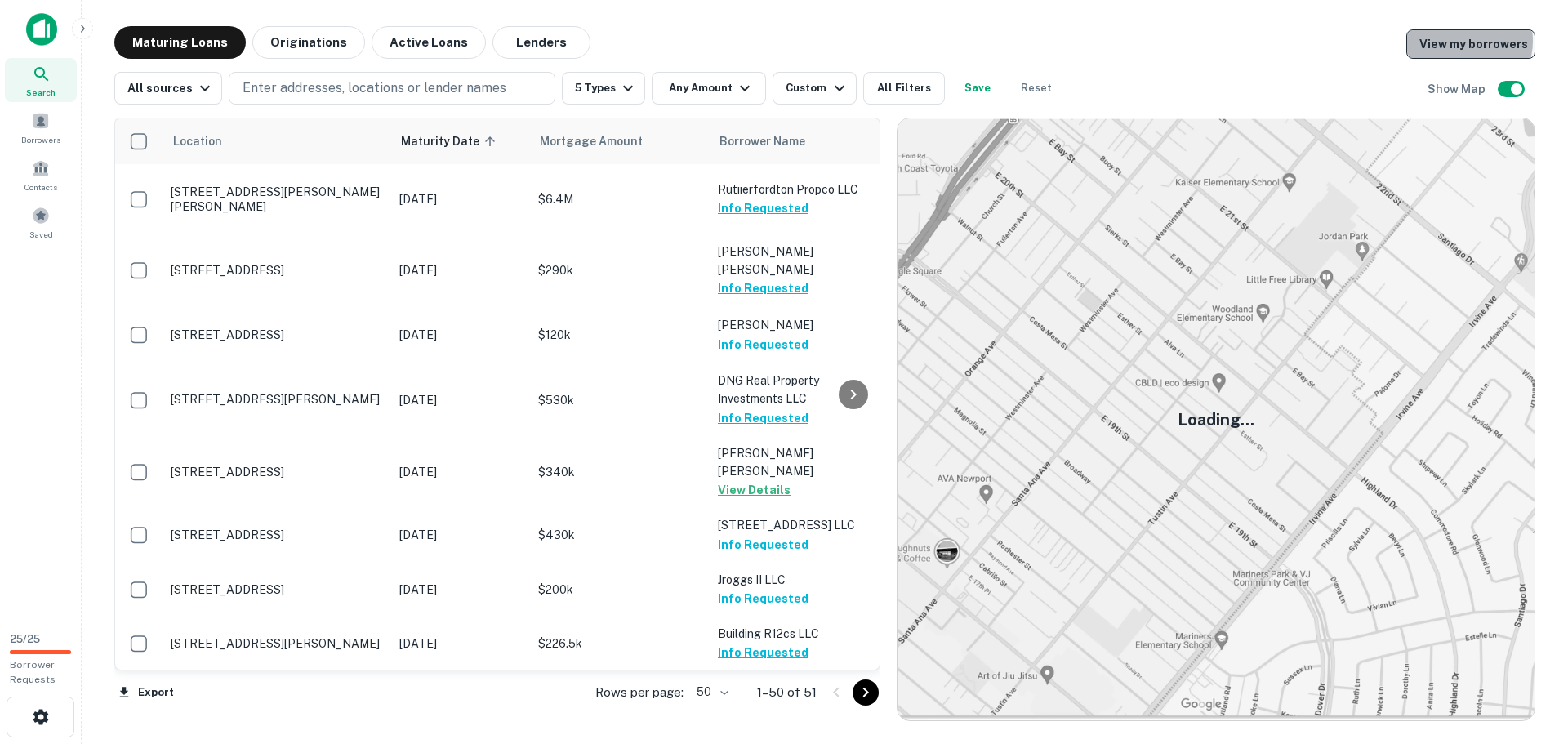
click at [1463, 40] on link "View my borrowers" at bounding box center [1471, 43] width 129 height 29
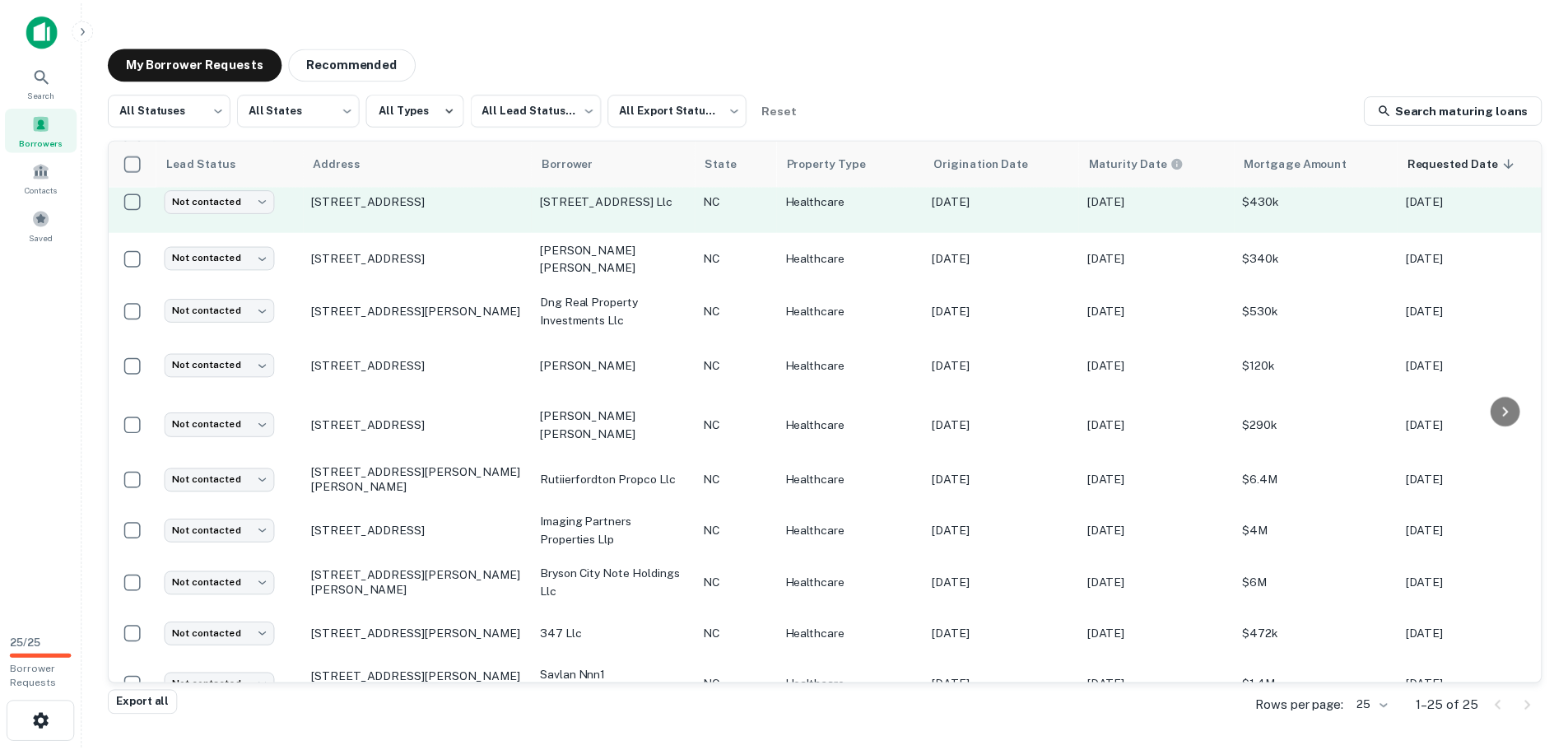
scroll to position [494, 0]
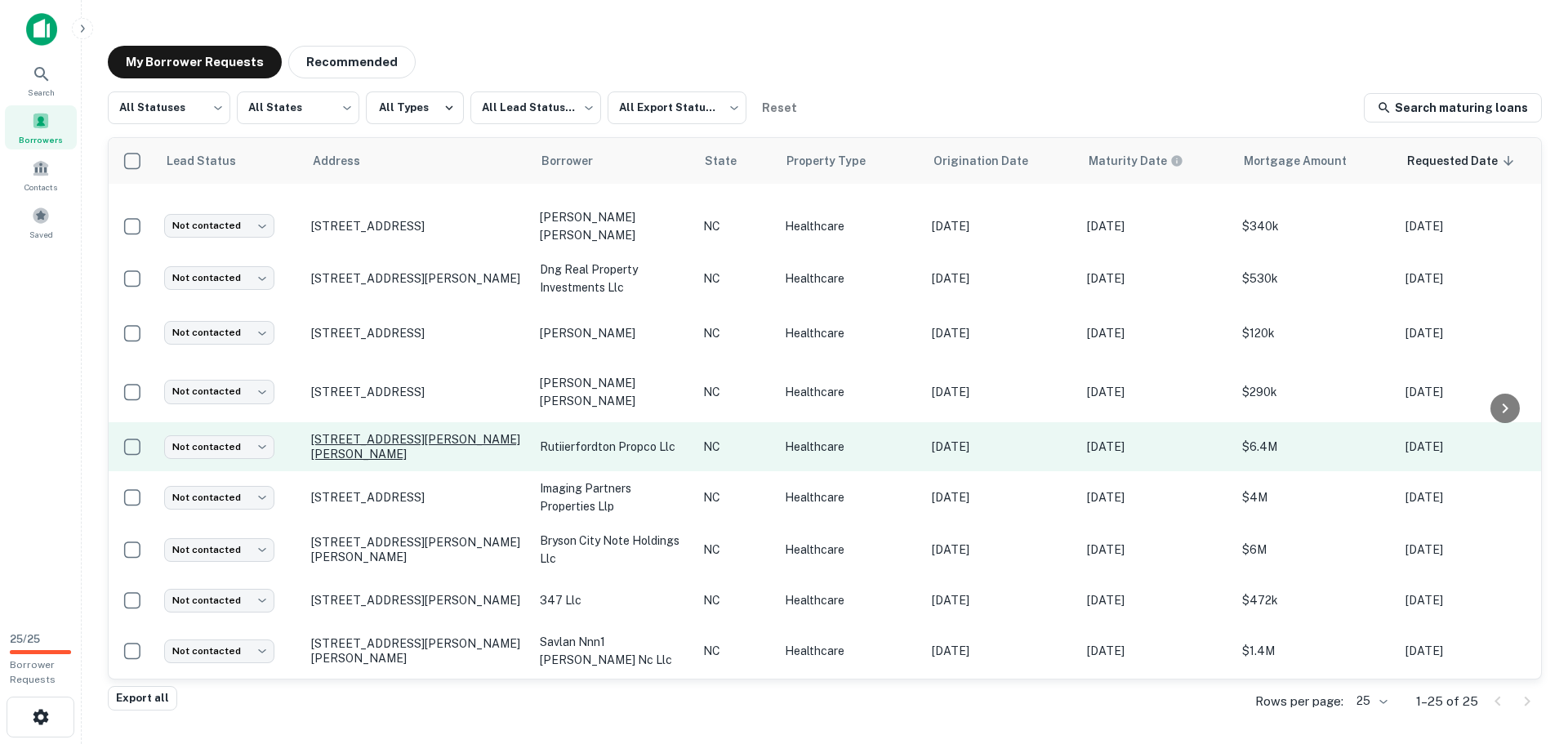
click at [407, 432] on p "[STREET_ADDRESS][PERSON_NAME][PERSON_NAME]" at bounding box center [417, 446] width 212 height 29
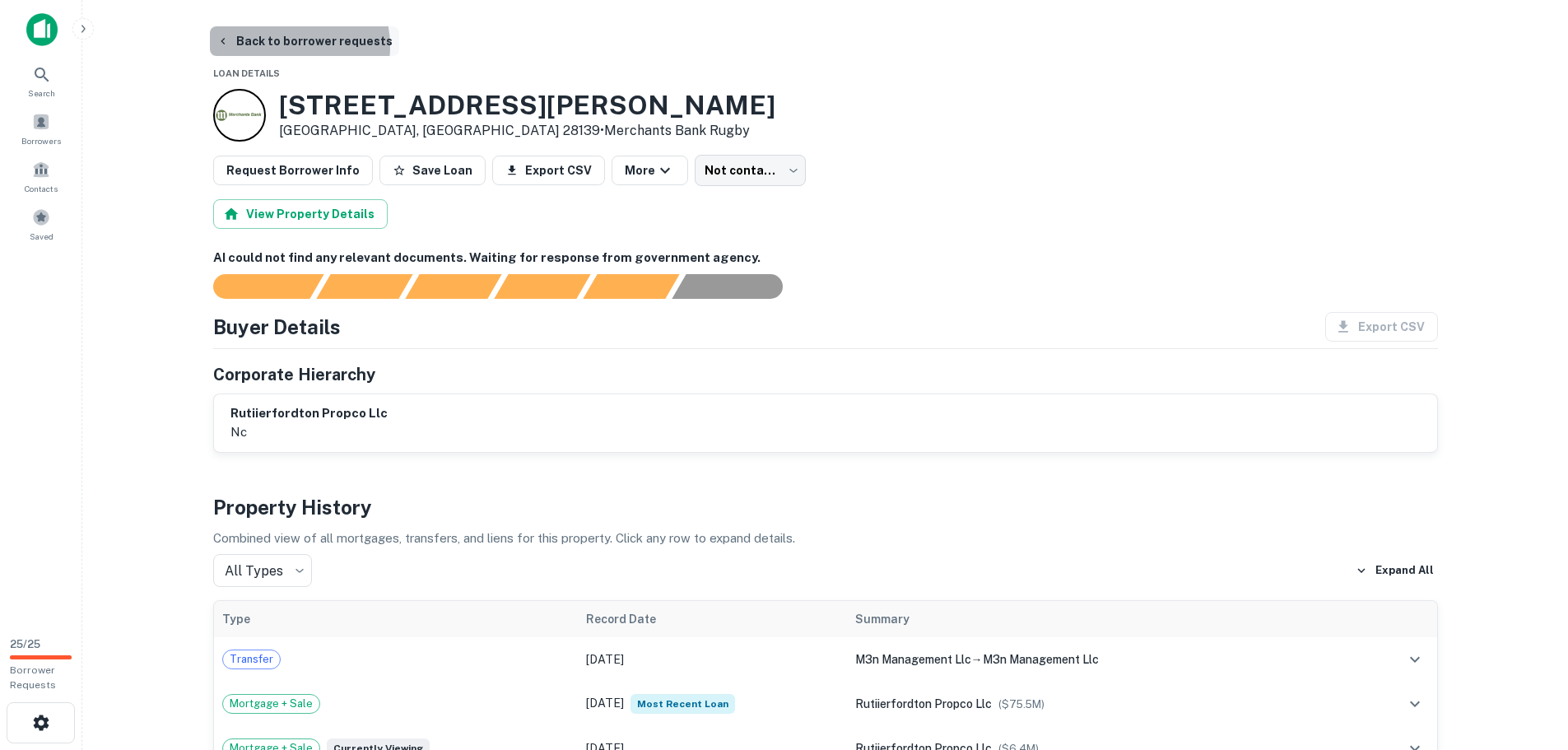
click at [279, 44] on button "Back to borrower requests" at bounding box center [304, 41] width 190 height 29
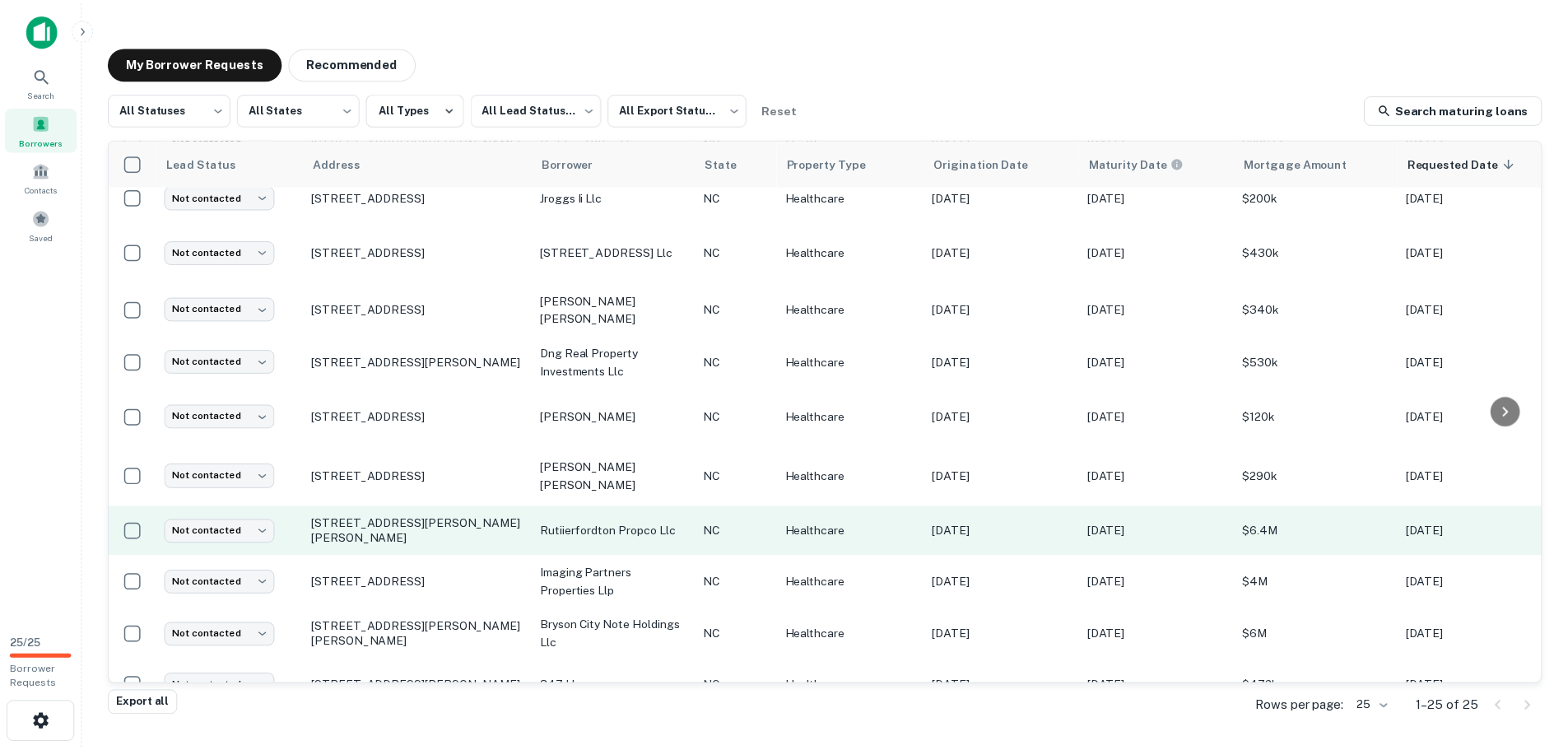
scroll to position [411, 0]
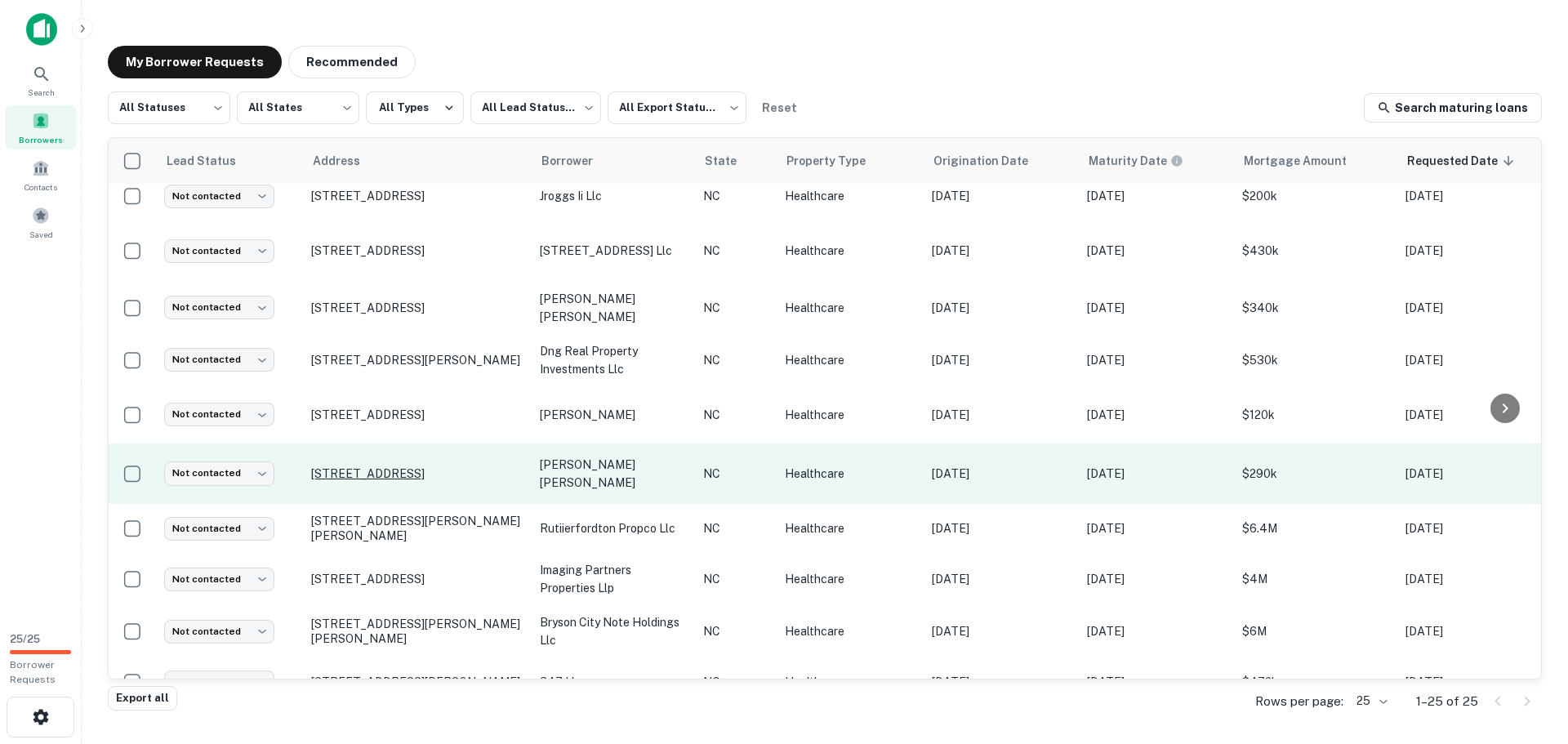
click at [514, 466] on p "[STREET_ADDRESS]" at bounding box center [417, 473] width 212 height 15
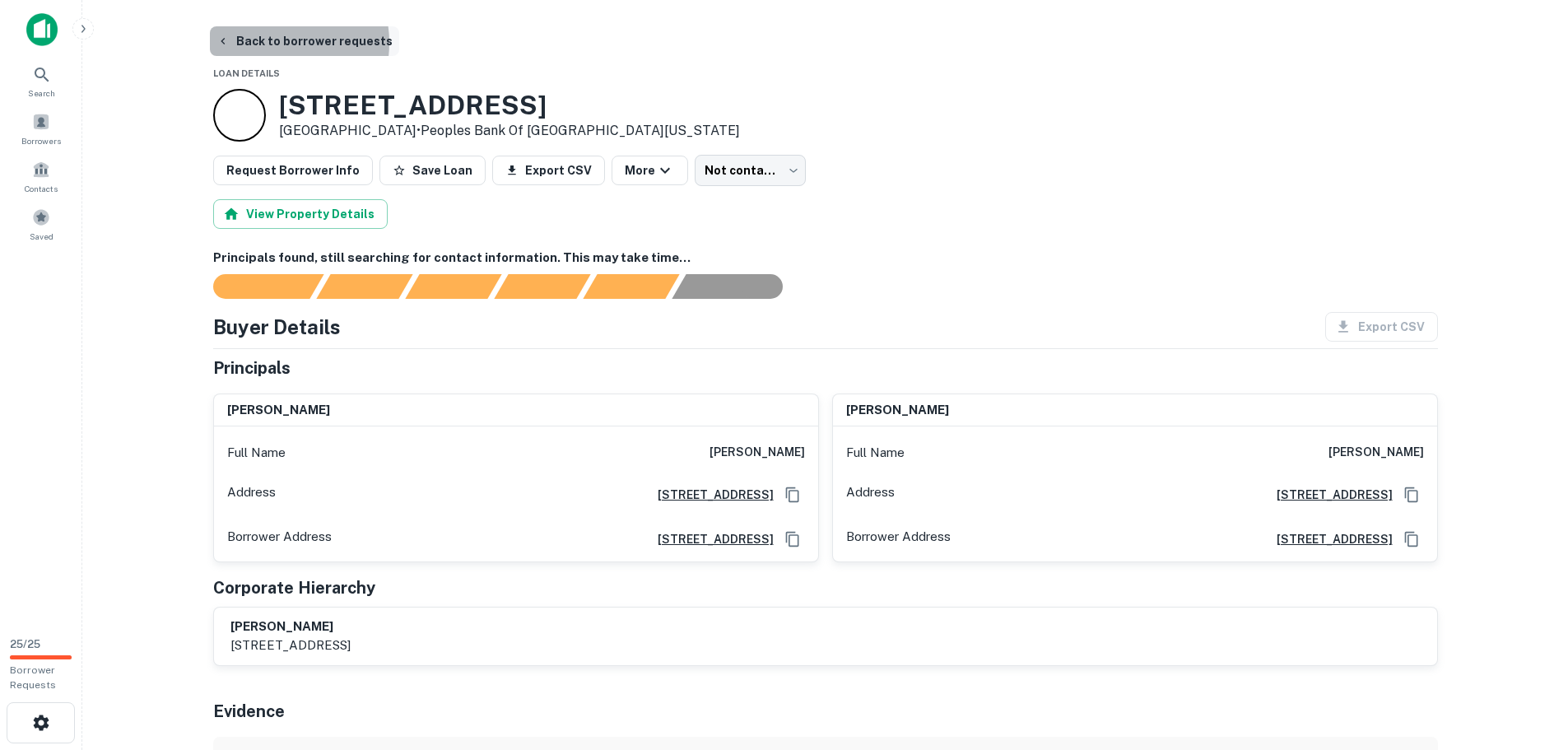
click at [275, 42] on button "Back to borrower requests" at bounding box center [304, 41] width 190 height 29
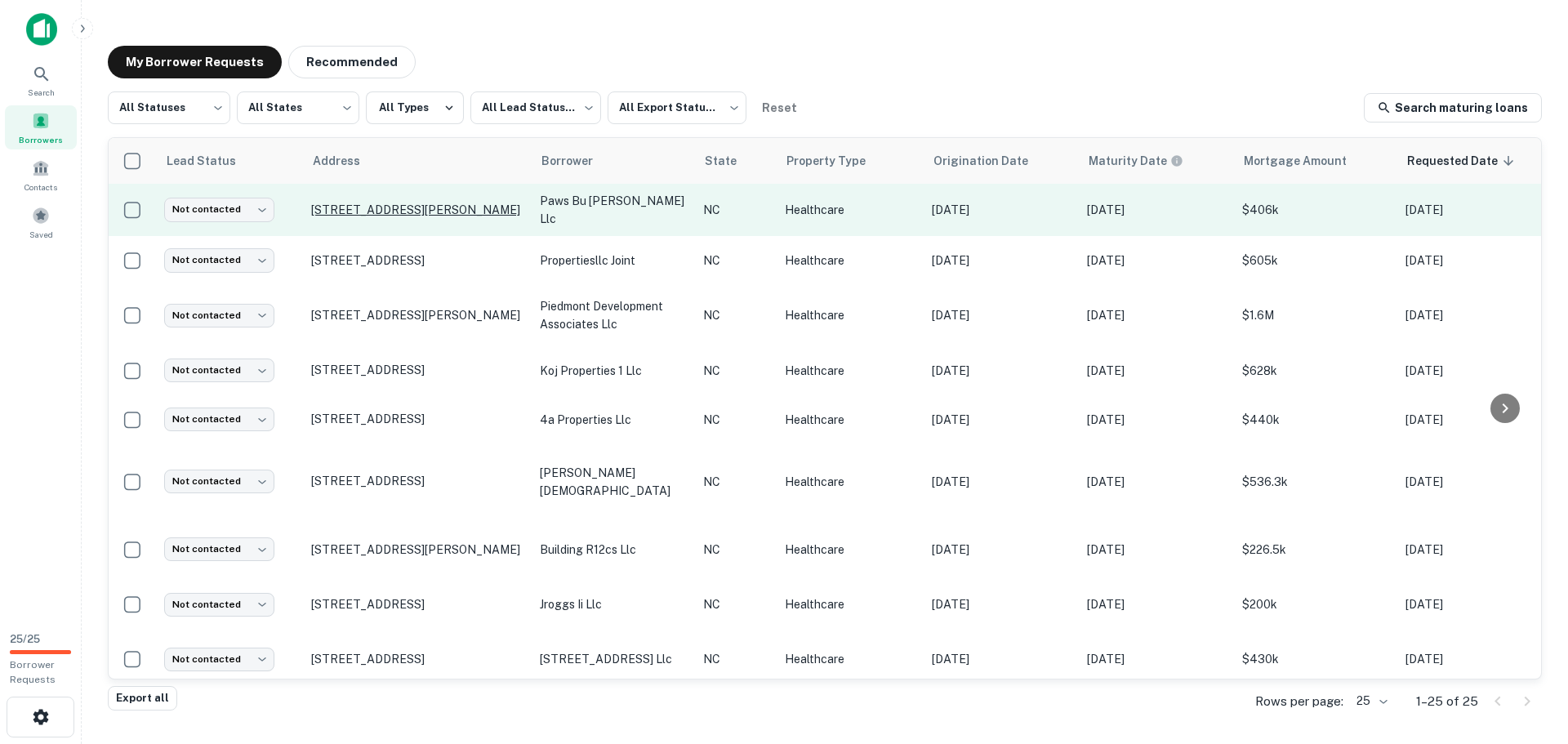
click at [430, 211] on p "[STREET_ADDRESS][PERSON_NAME]" at bounding box center [417, 209] width 212 height 15
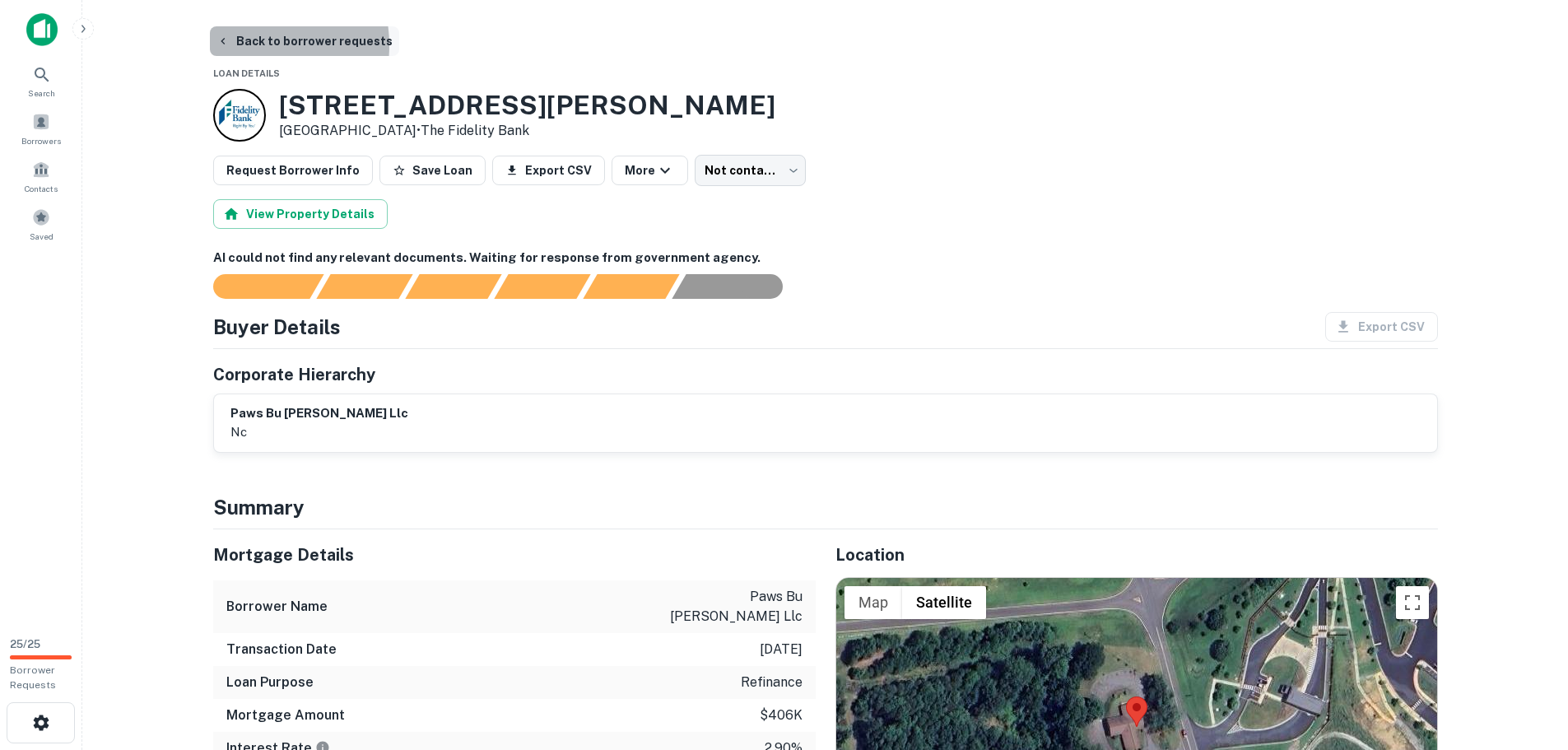
click at [249, 45] on button "Back to borrower requests" at bounding box center [304, 41] width 190 height 29
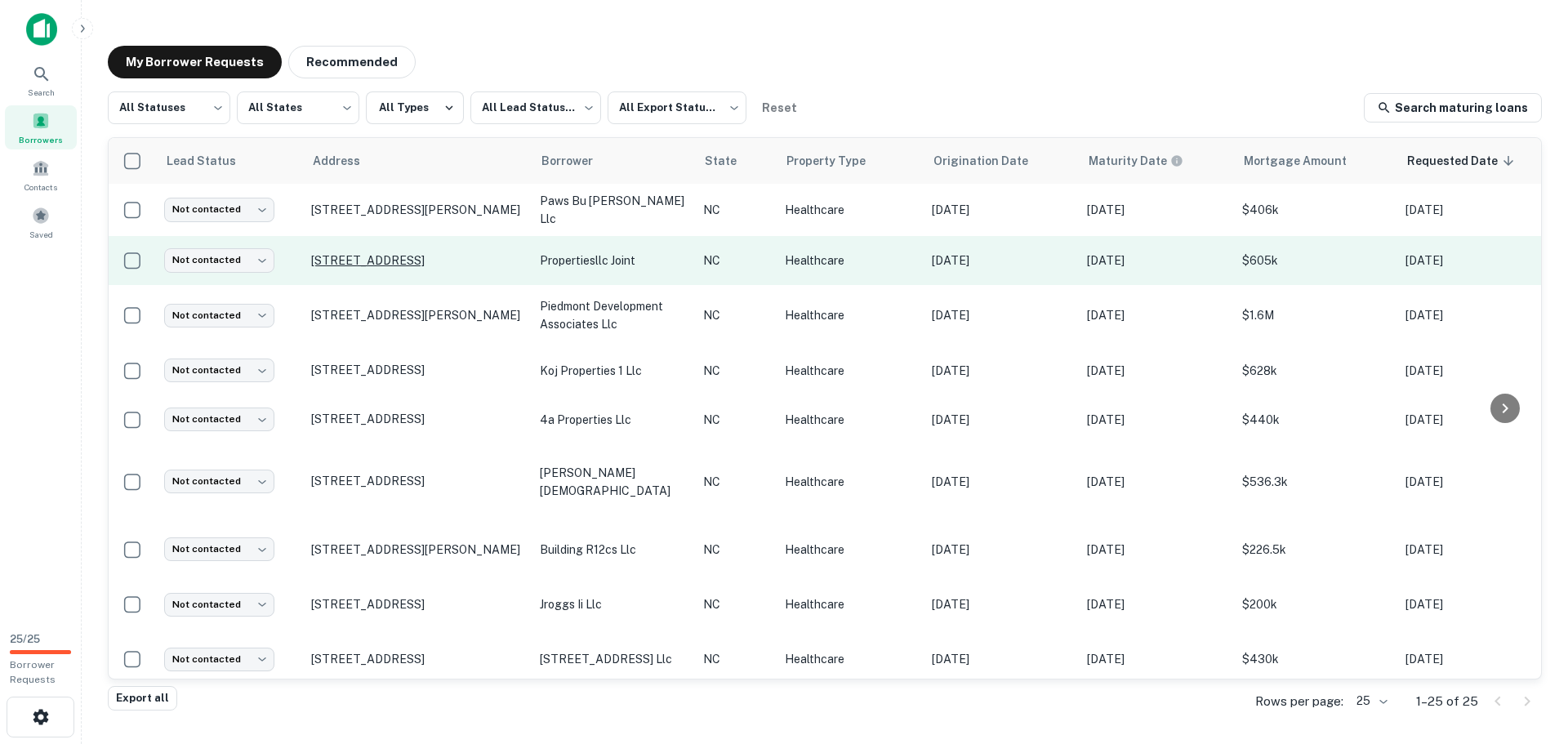
click at [508, 255] on p "[STREET_ADDRESS]" at bounding box center [417, 260] width 212 height 15
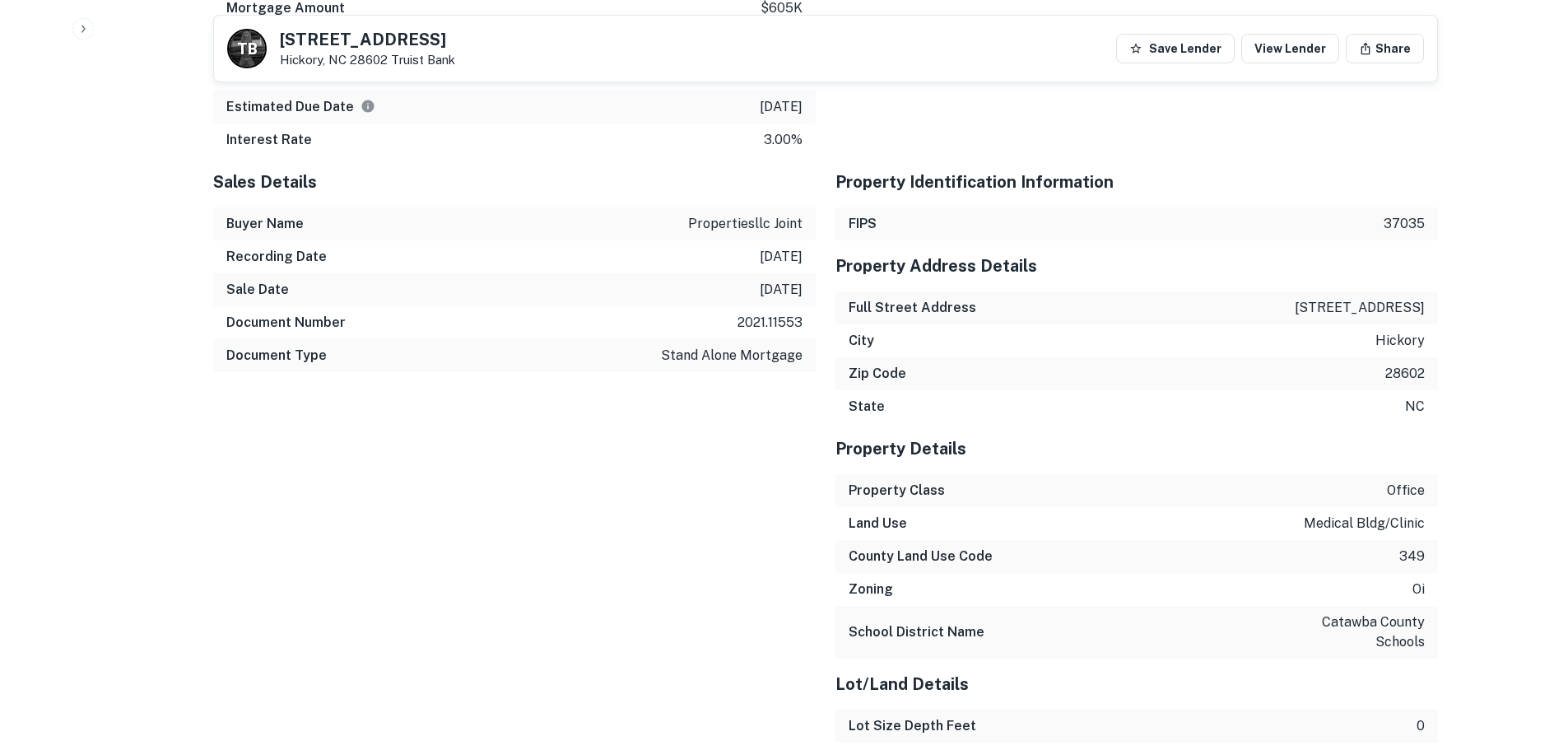
scroll to position [1234, 0]
